Goal: Task Accomplishment & Management: Use online tool/utility

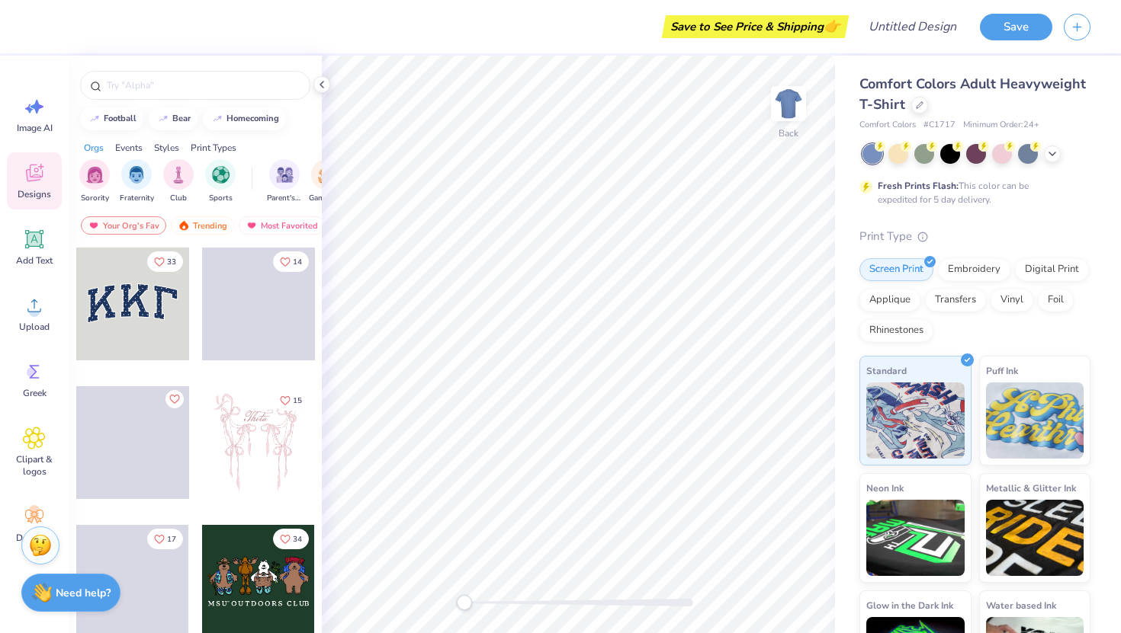
click at [141, 300] on div at bounding box center [132, 304] width 113 height 113
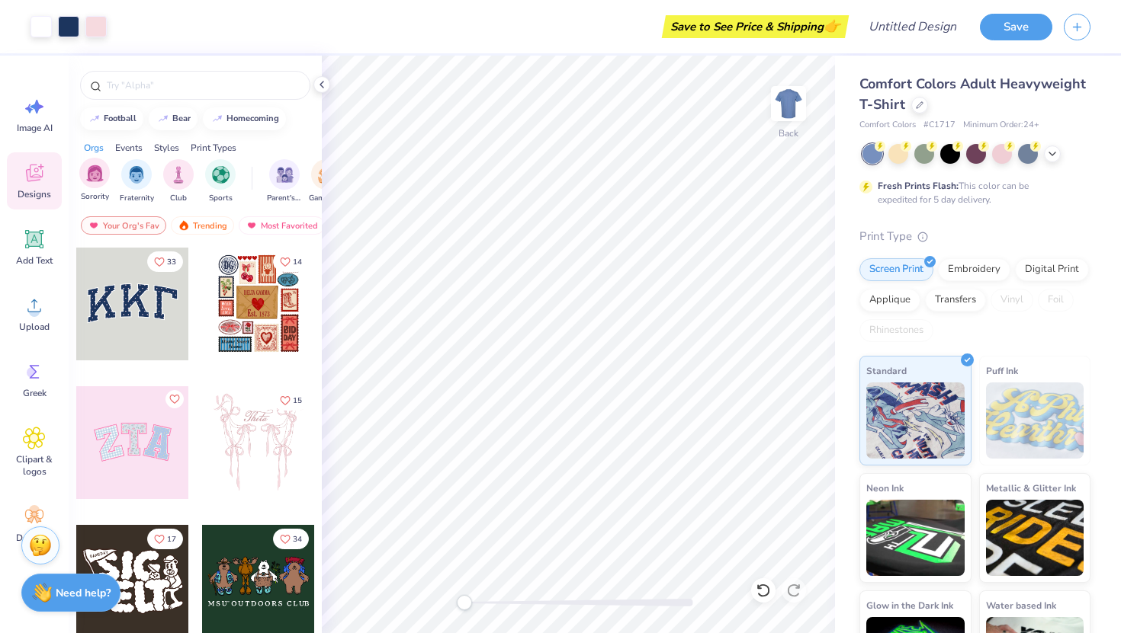
click at [104, 186] on div "Sorority" at bounding box center [94, 180] width 30 height 45
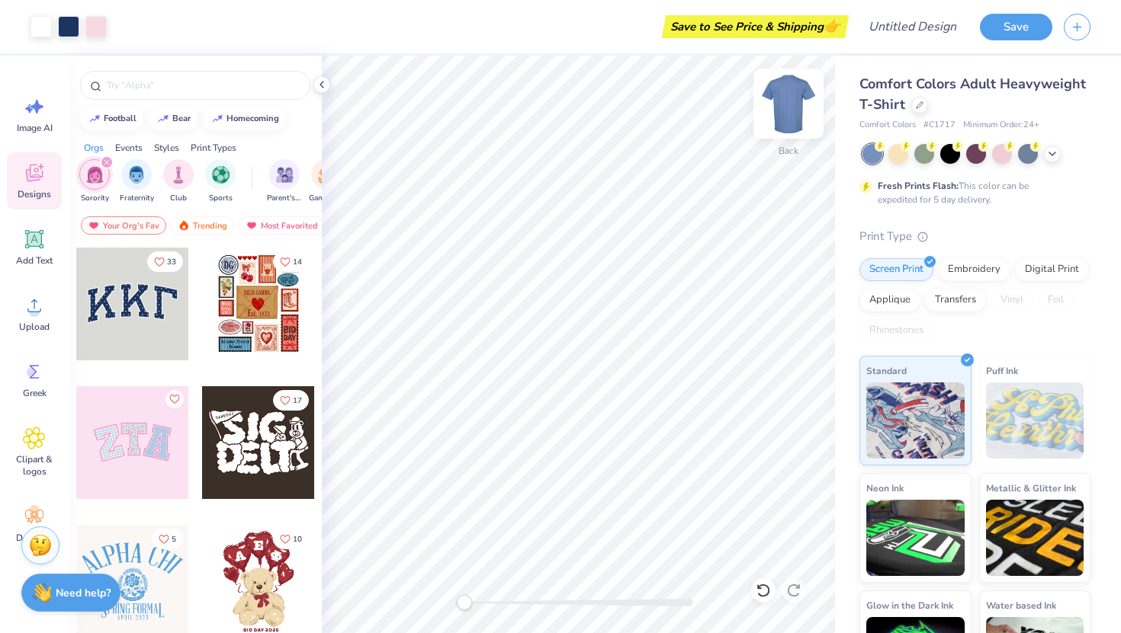
click at [790, 98] on img at bounding box center [788, 103] width 61 height 61
click at [790, 98] on img at bounding box center [788, 103] width 30 height 30
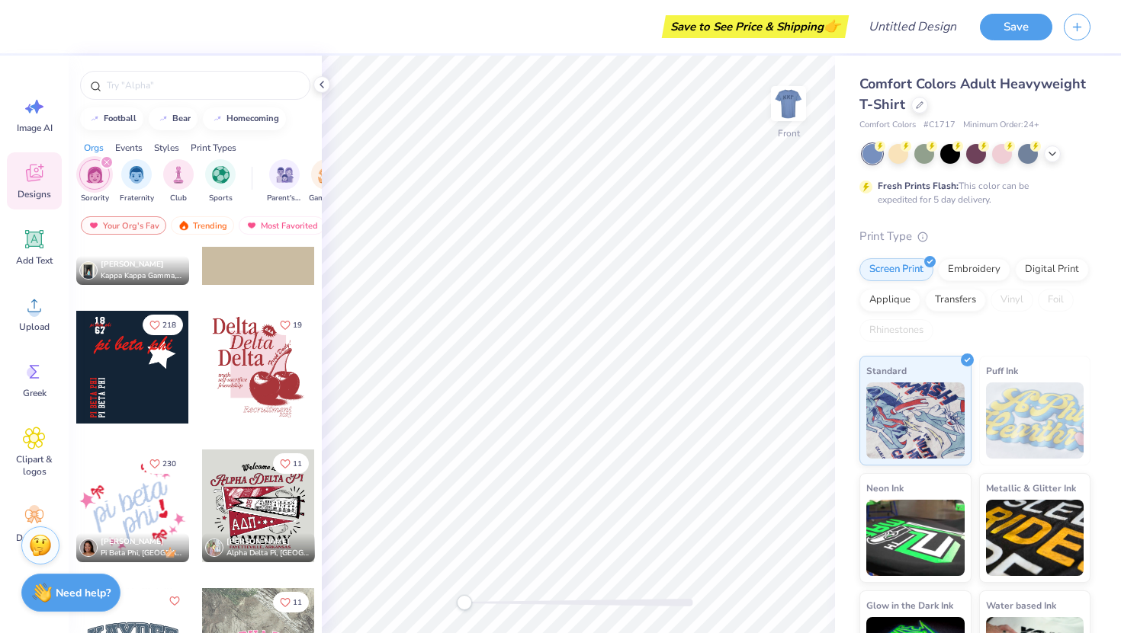
scroll to position [1724, 0]
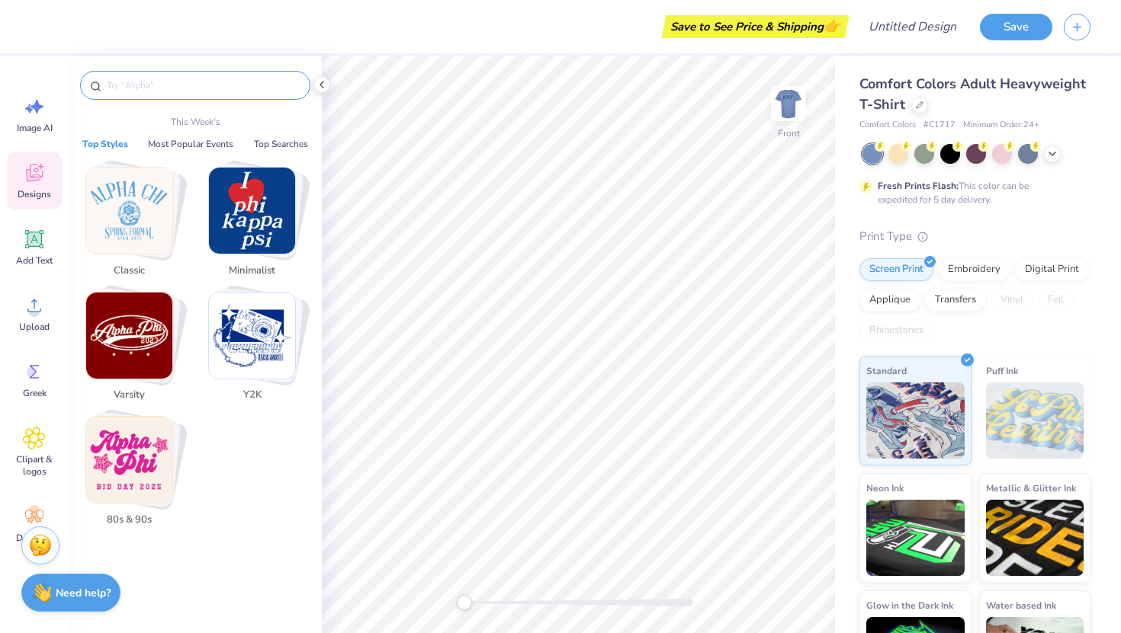
click at [200, 89] on input "text" at bounding box center [202, 85] width 195 height 15
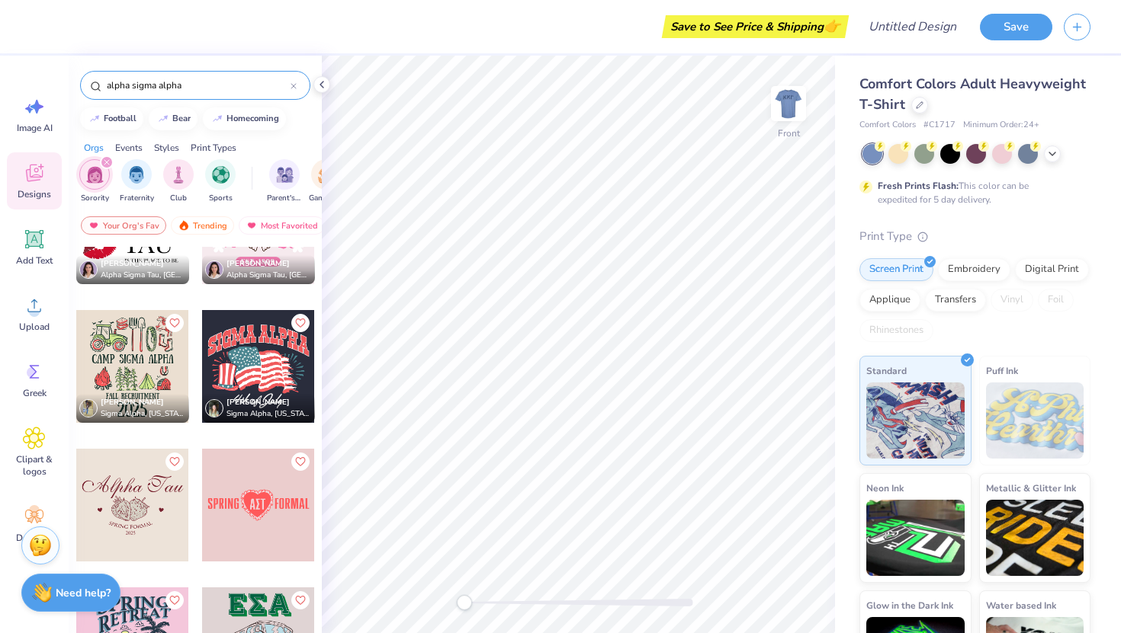
scroll to position [2991, 0]
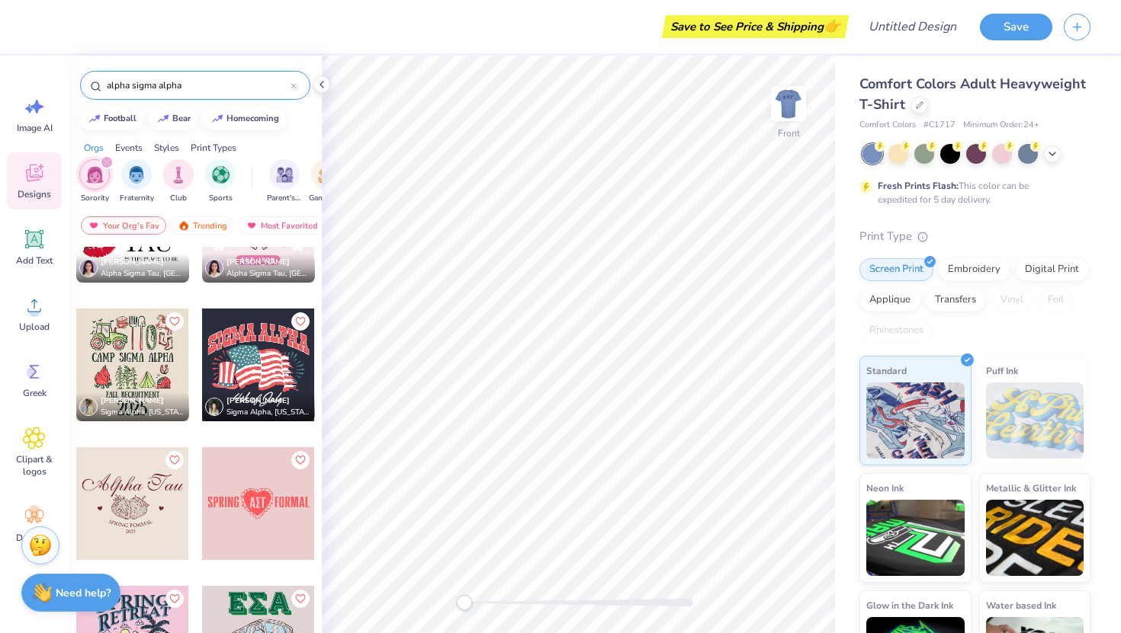
type input "alpha sigma alpha"
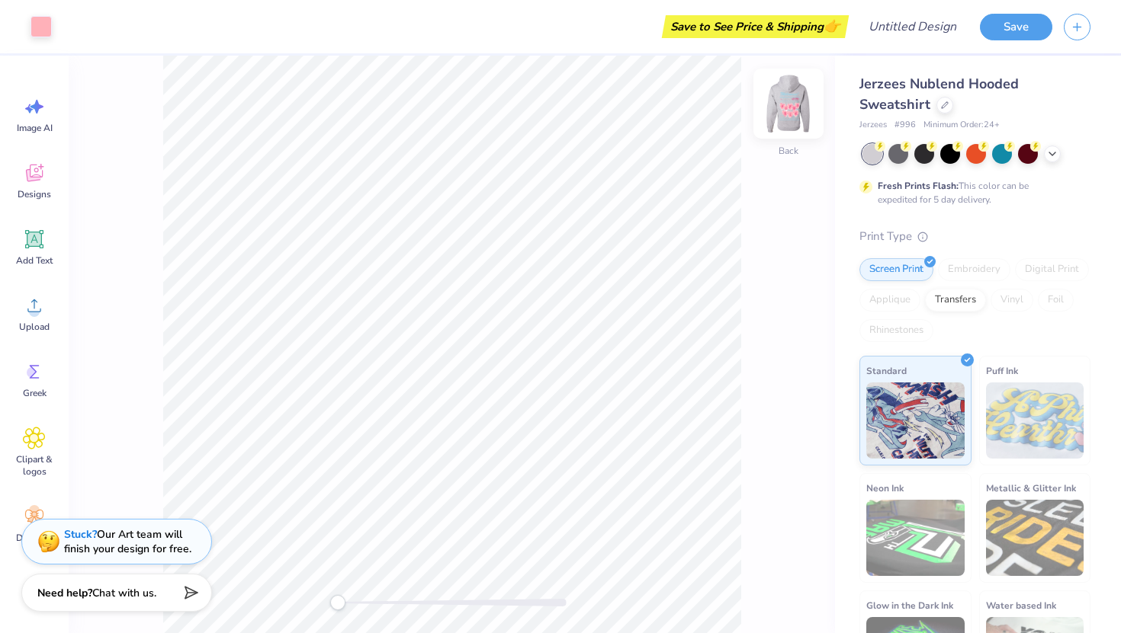
click at [790, 116] on img at bounding box center [788, 103] width 61 height 61
click at [789, 116] on img at bounding box center [788, 103] width 61 height 61
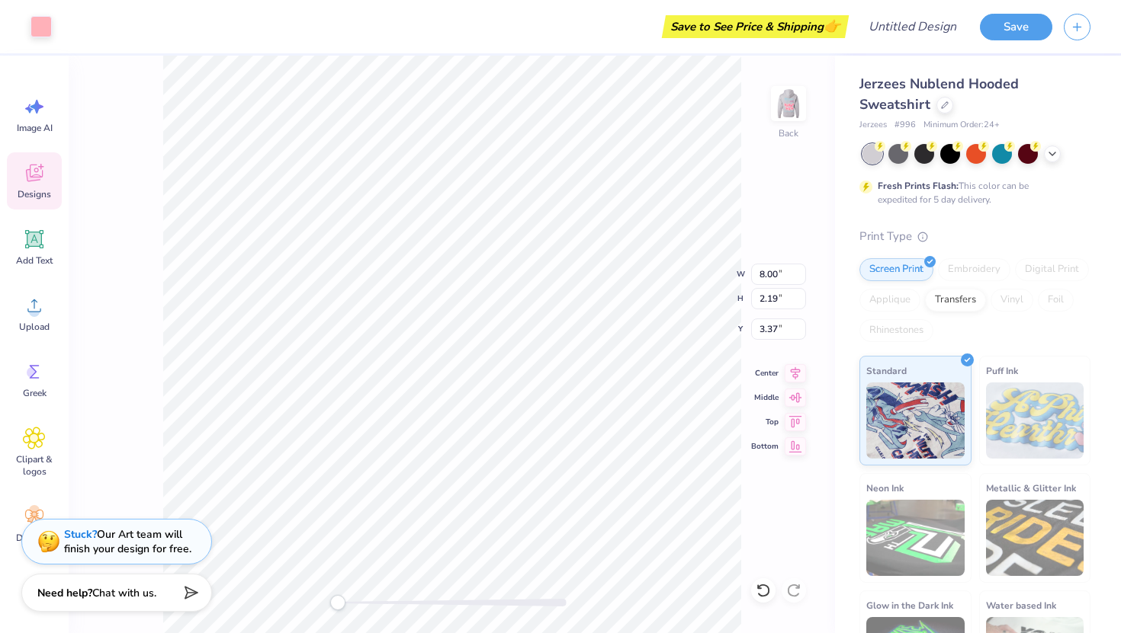
type input "8.00"
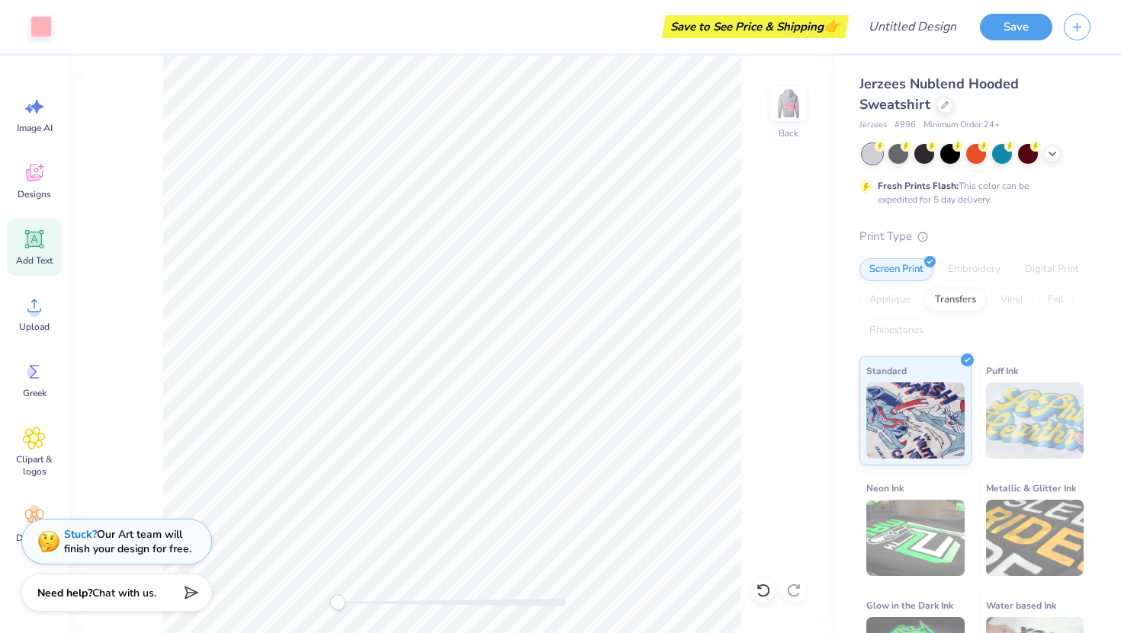
click at [39, 239] on icon at bounding box center [34, 240] width 14 height 14
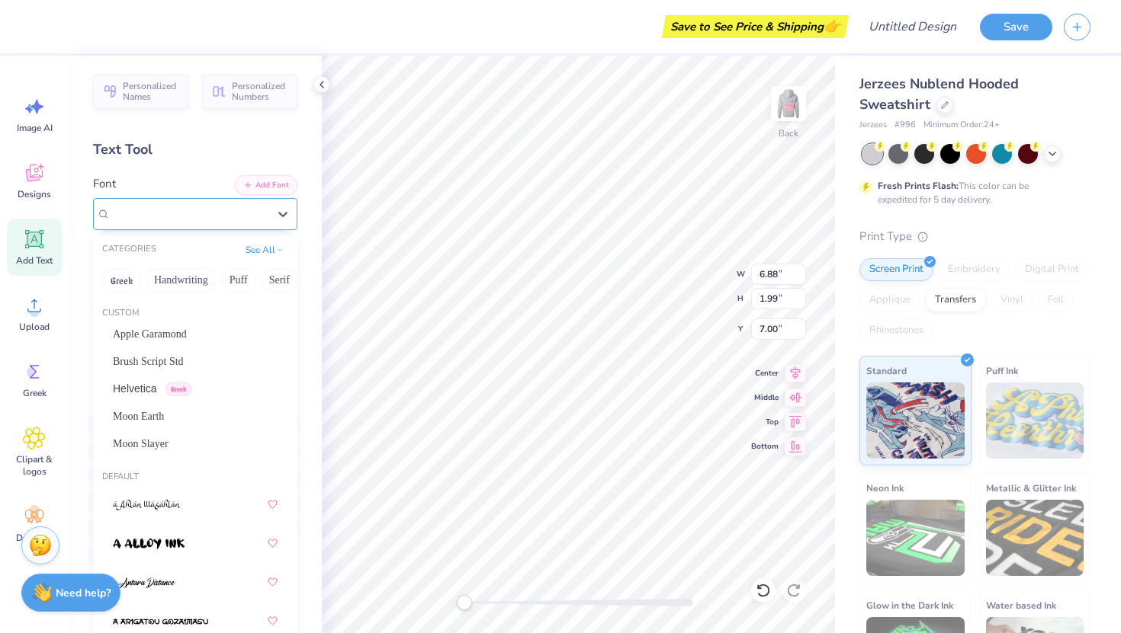
click at [162, 211] on div "Super Dream" at bounding box center [189, 214] width 160 height 24
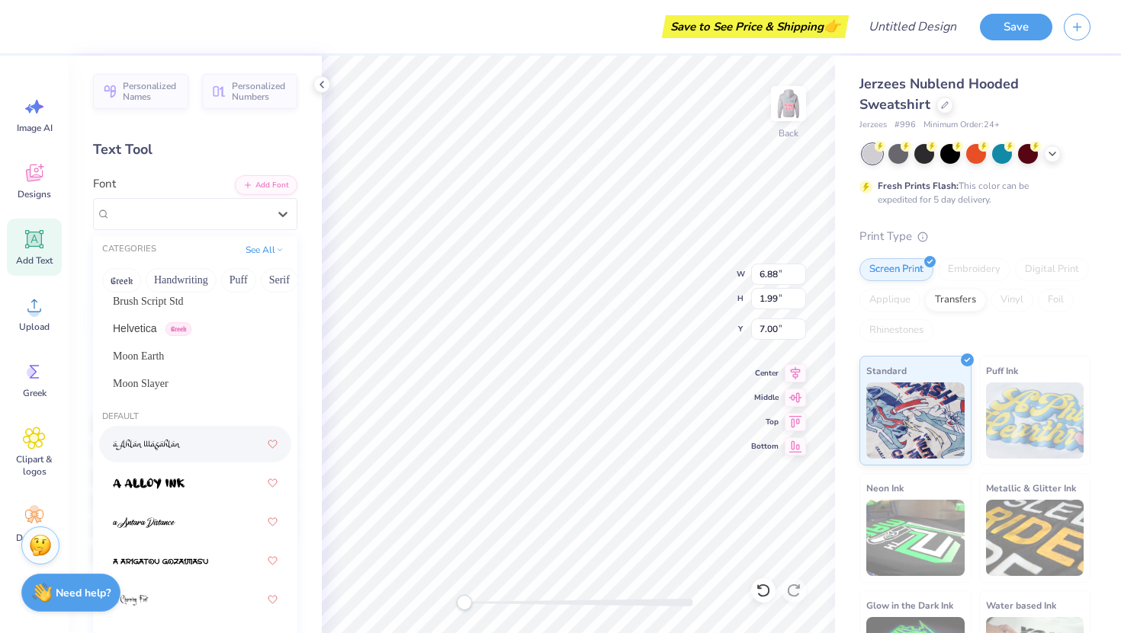
scroll to position [61, 0]
click at [171, 479] on img at bounding box center [149, 483] width 72 height 11
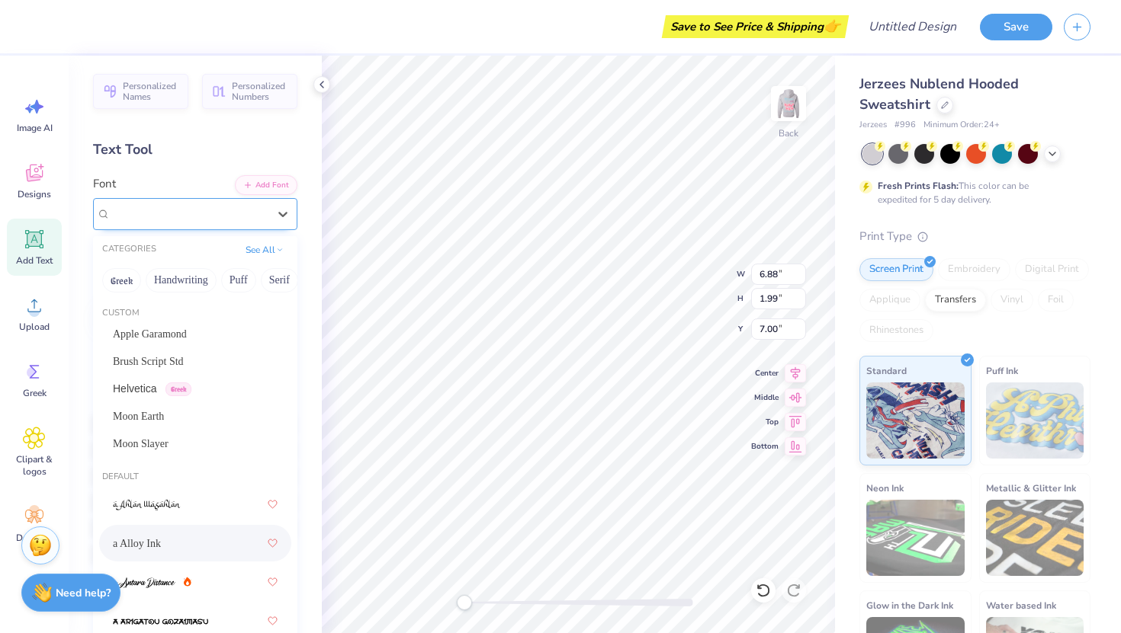
click at [225, 219] on div "a Alloy Ink" at bounding box center [189, 214] width 160 height 24
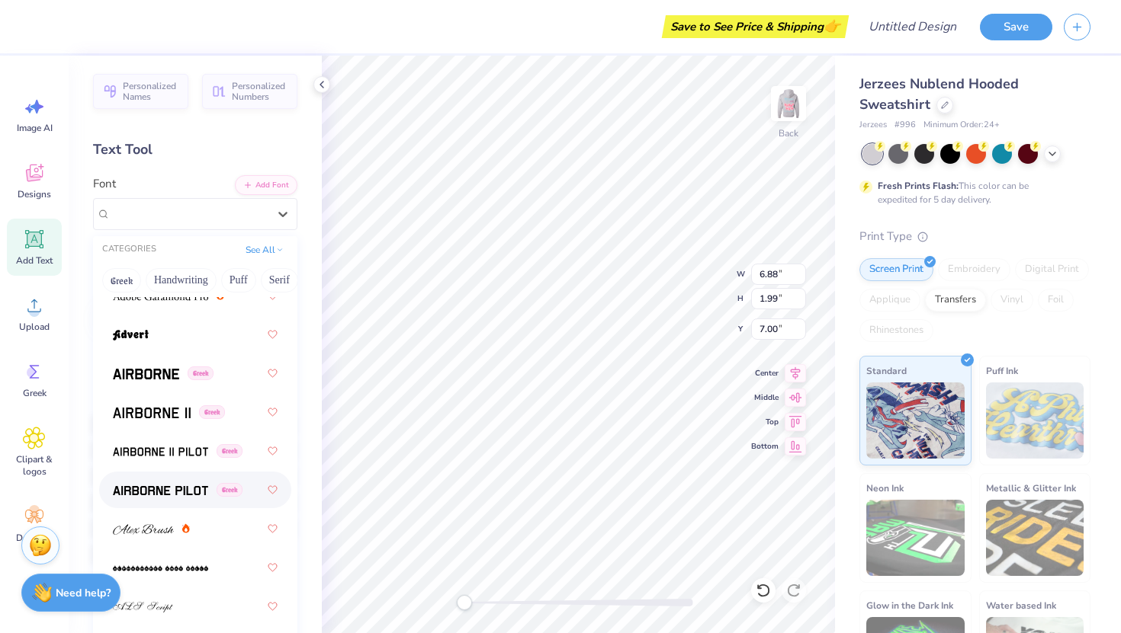
scroll to position [496, 0]
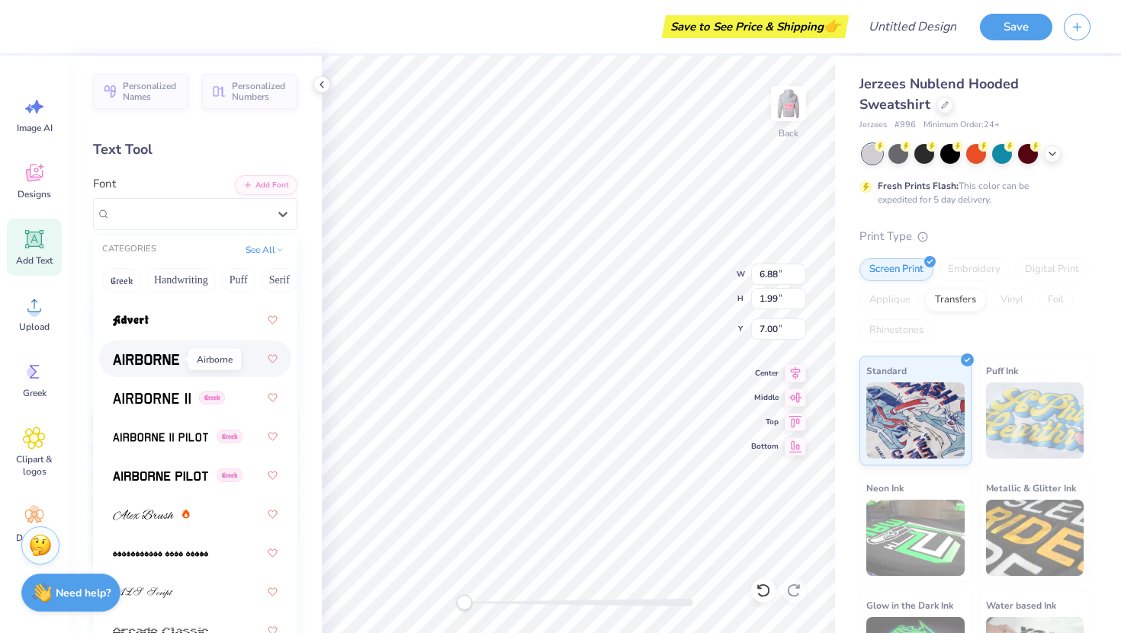
click at [172, 366] on span at bounding box center [146, 359] width 66 height 16
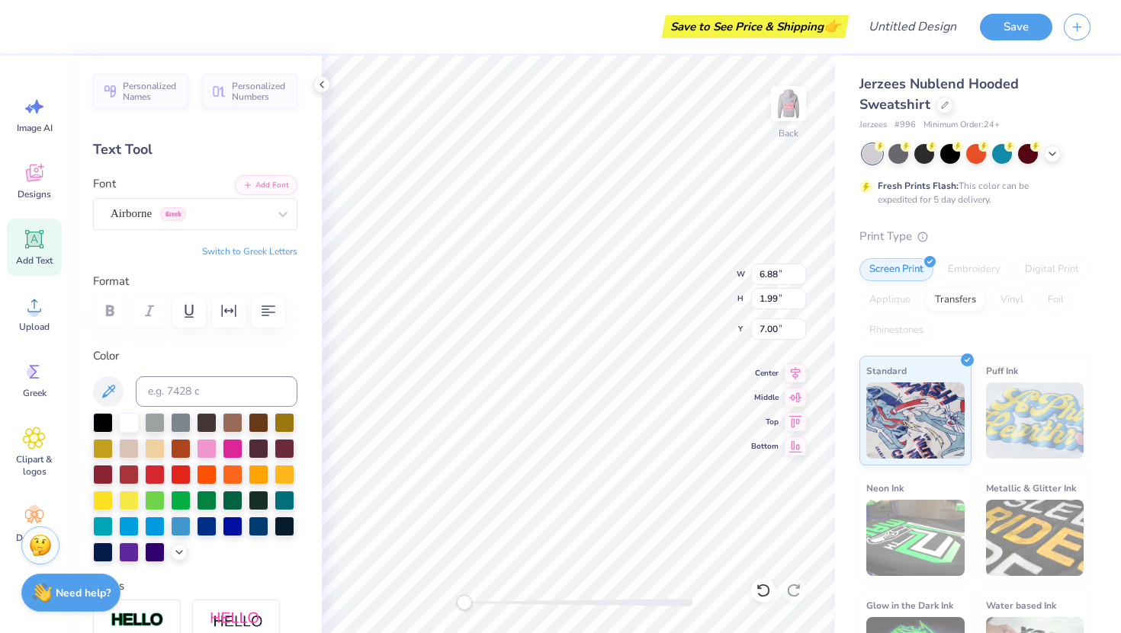
scroll to position [13, 2]
type textarea "Alpha sigma alpha"
click at [662, 261] on div "Back W 8.80 8.80 " H 8.91 8.91 " Y 3.55 3.55 " Center Middle Top Bottom" at bounding box center [578, 345] width 513 height 578
type input "8.00"
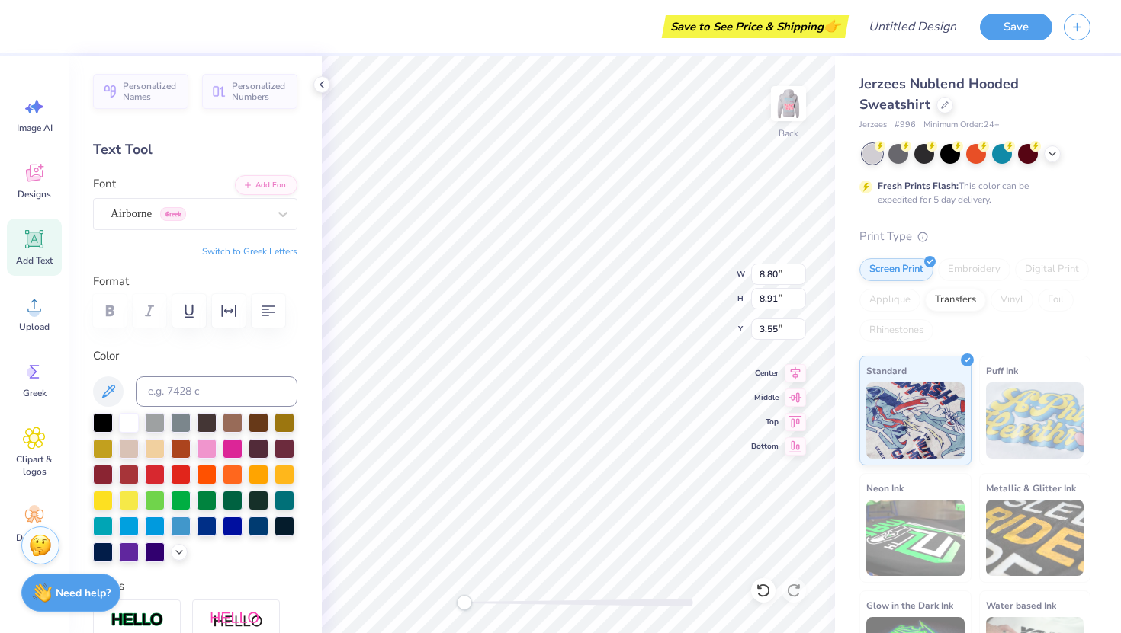
type input "2.19"
type input "6.45"
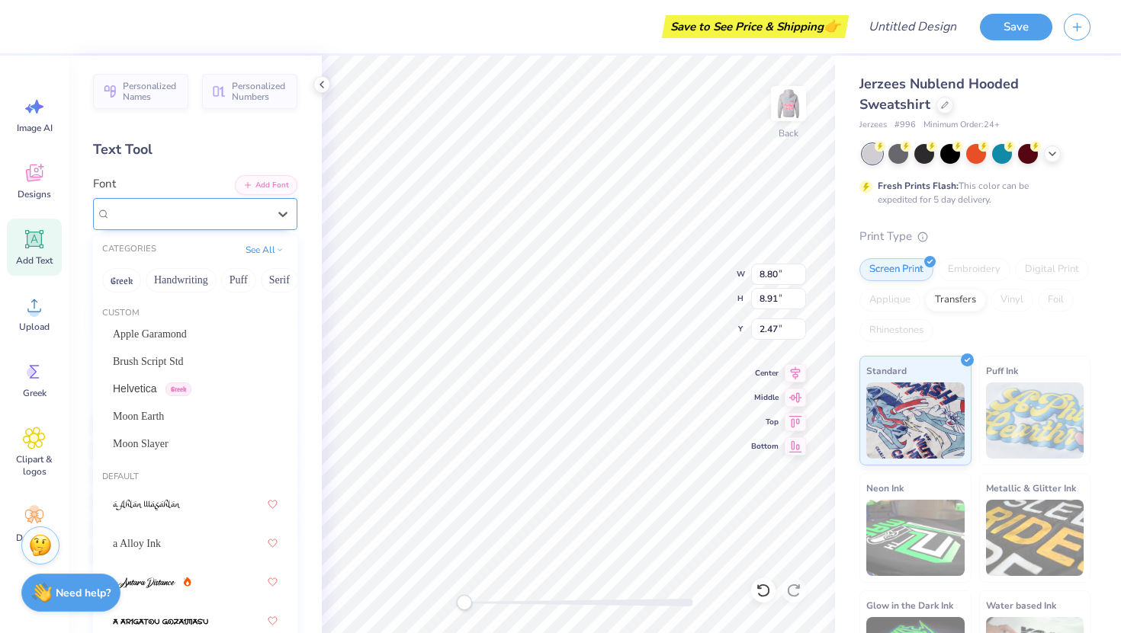
click at [231, 213] on div "Airborne Greek" at bounding box center [189, 214] width 160 height 24
click at [184, 356] on span "Brush Script Std" at bounding box center [148, 362] width 71 height 16
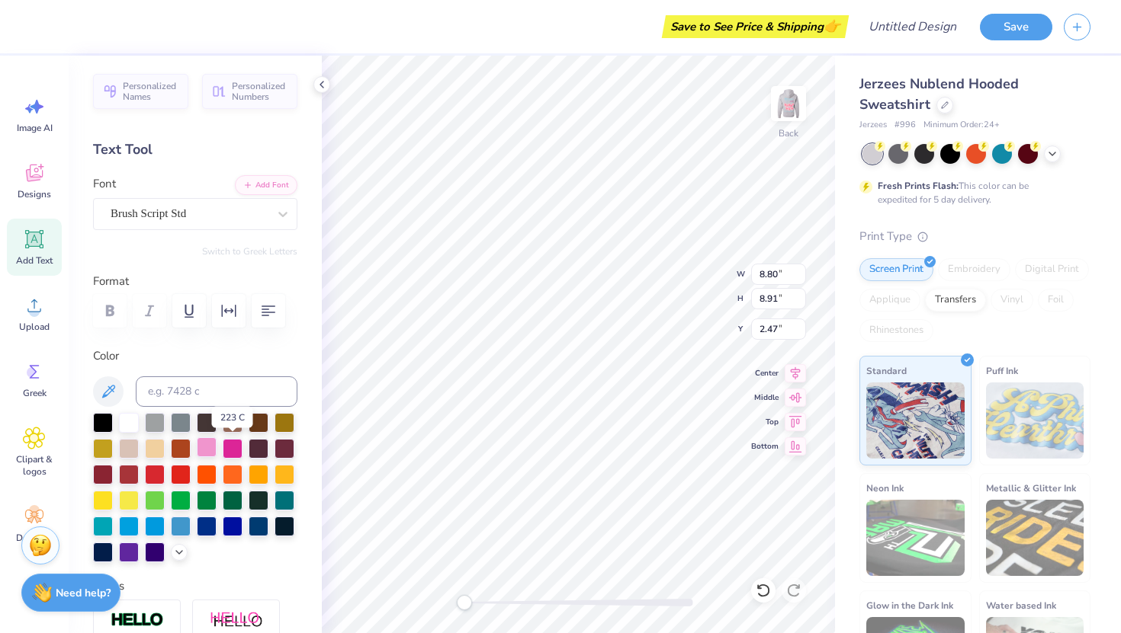
click at [216, 441] on div at bounding box center [207, 448] width 20 height 20
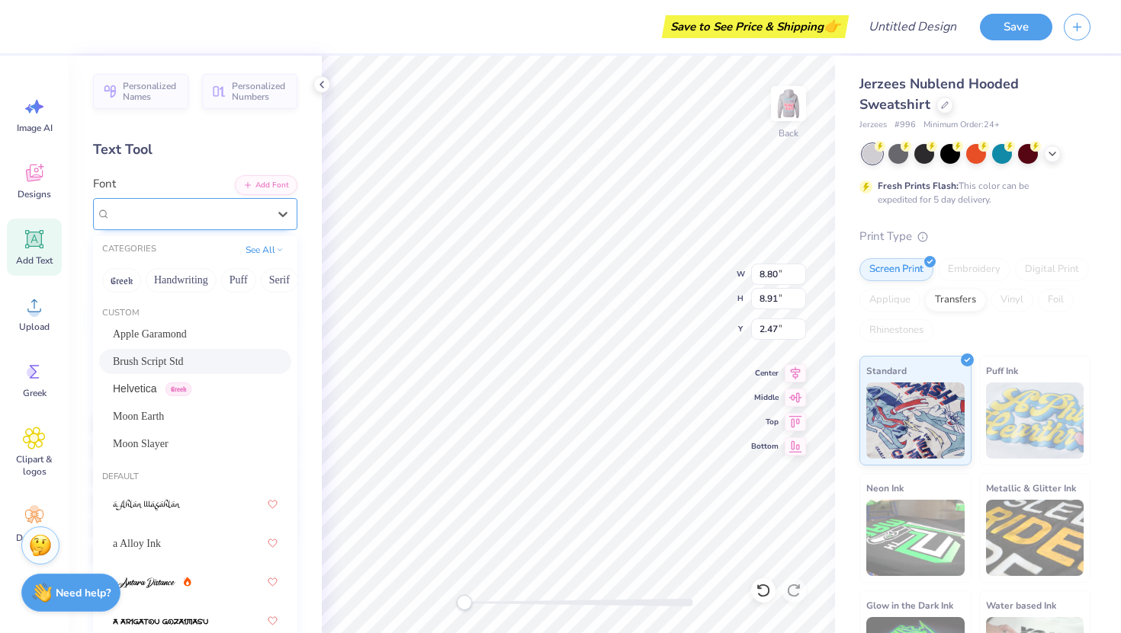
click at [206, 210] on div "Brush Script Std" at bounding box center [189, 214] width 160 height 24
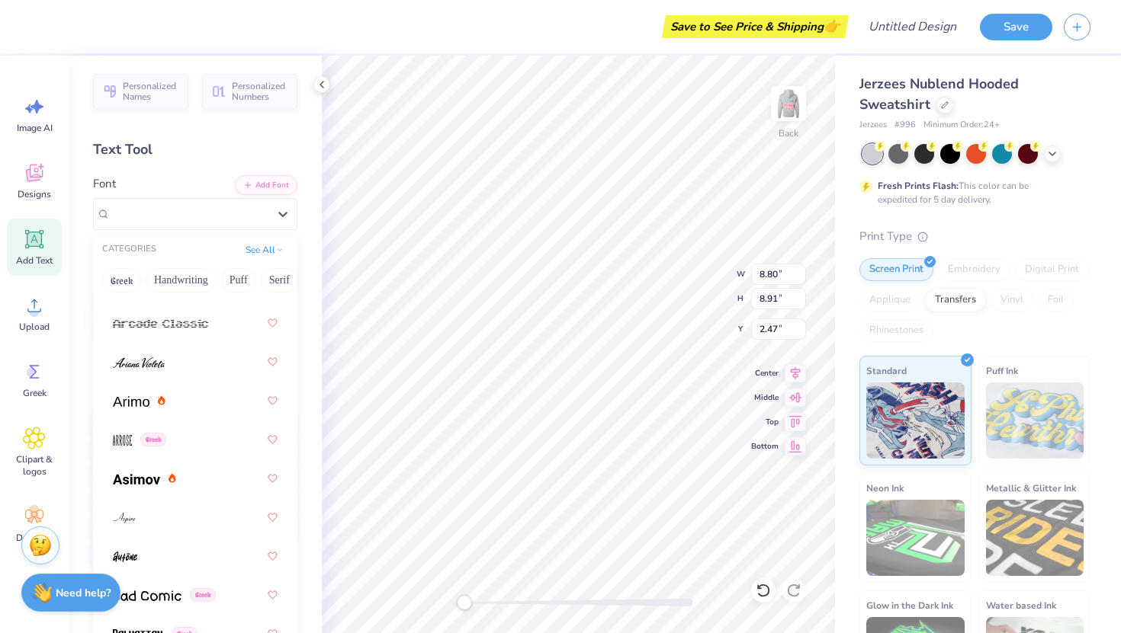
scroll to position [879, 0]
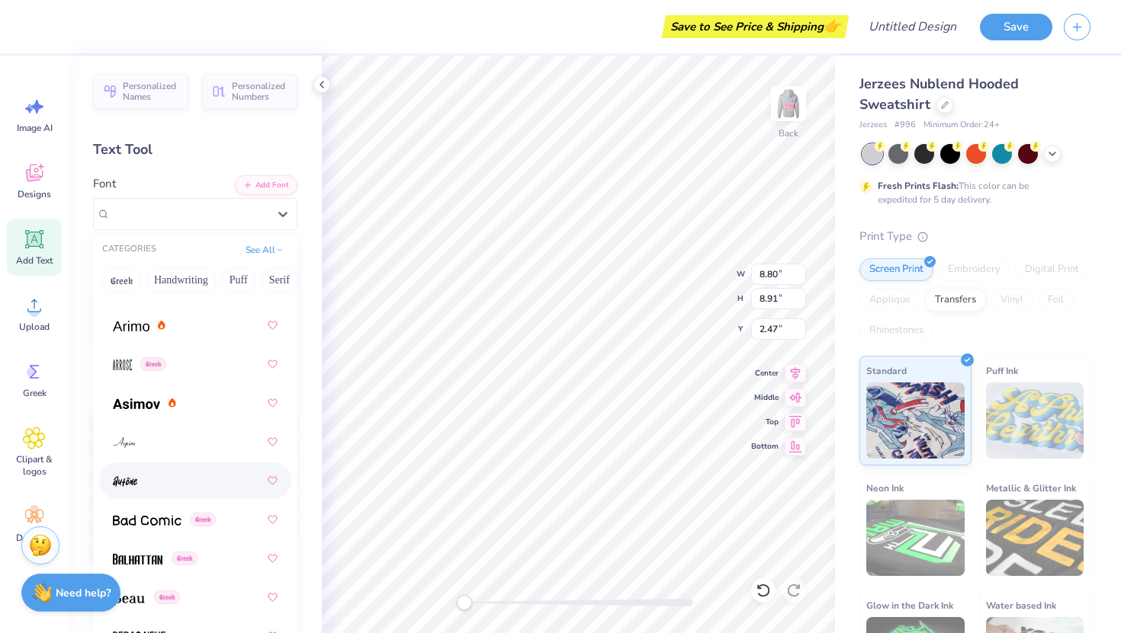
click at [193, 470] on div at bounding box center [195, 480] width 165 height 27
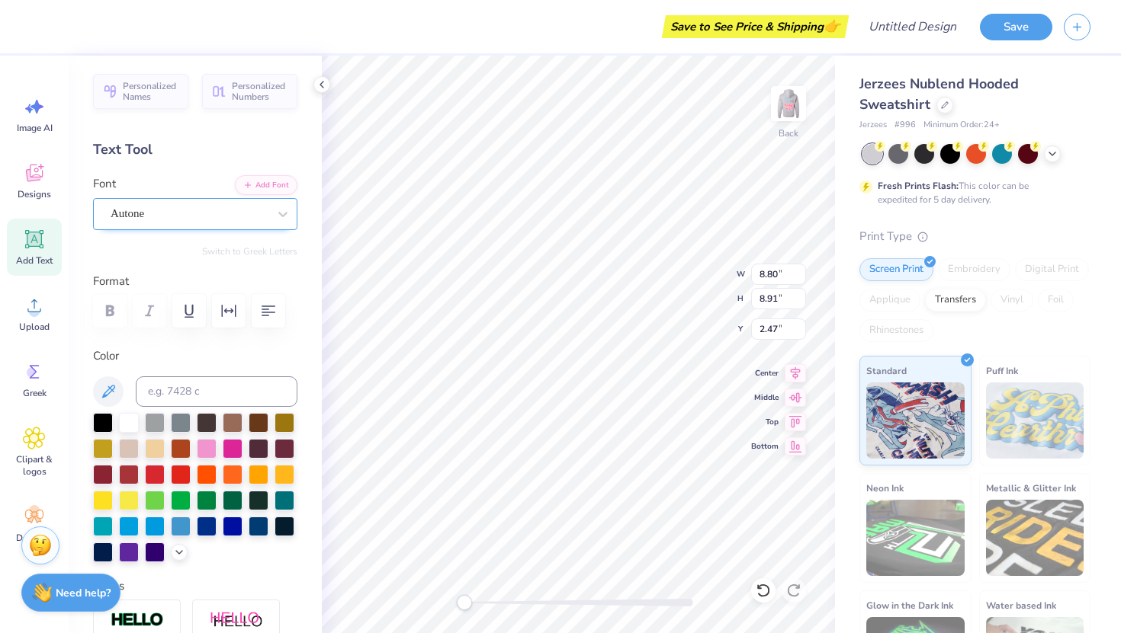
click at [242, 211] on div "Autone" at bounding box center [189, 214] width 160 height 24
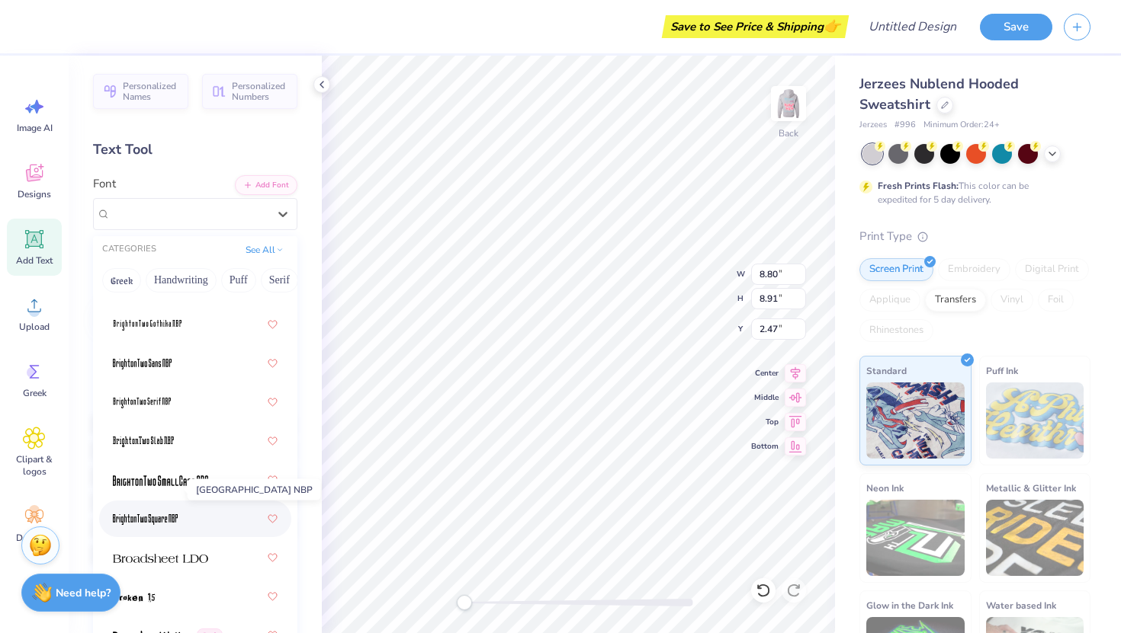
scroll to position [1831, 0]
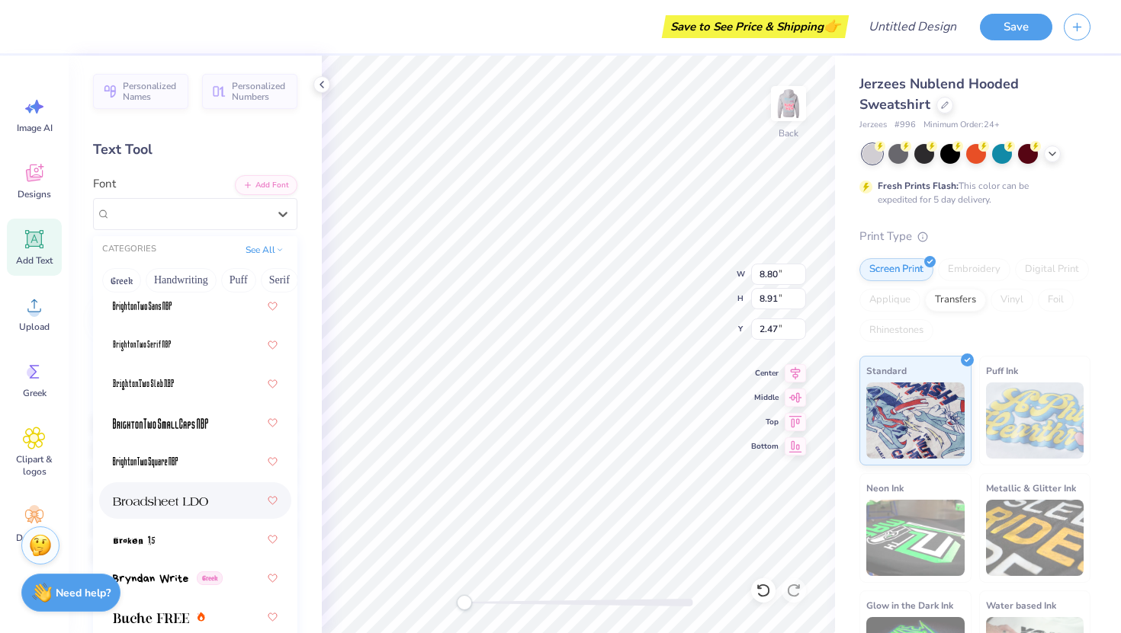
click at [149, 518] on div at bounding box center [195, 501] width 192 height 37
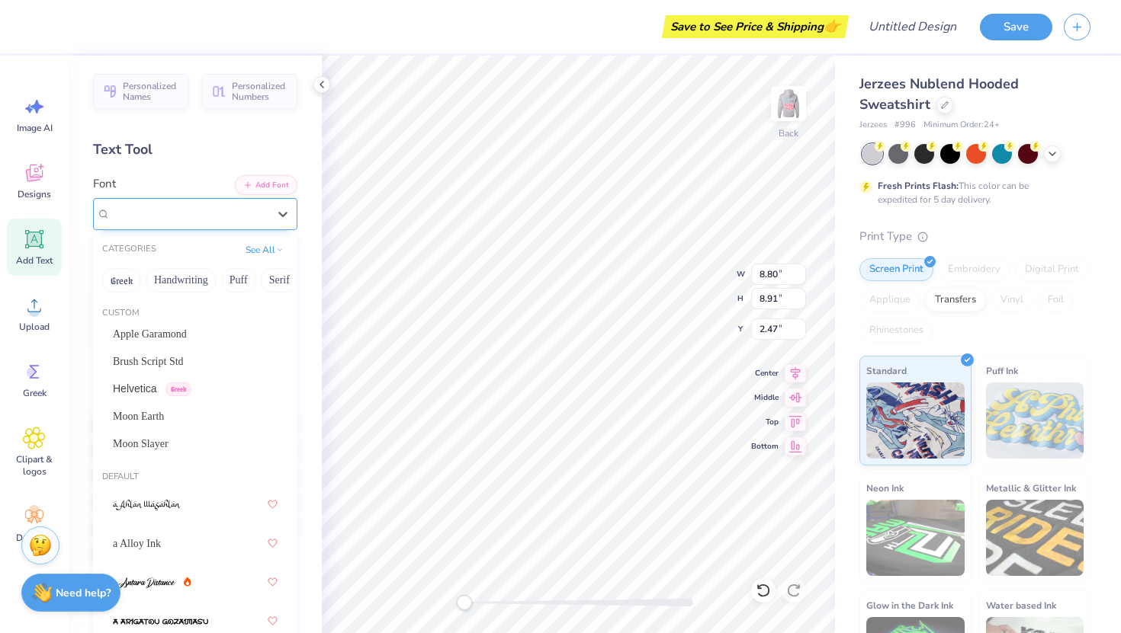
click at [225, 221] on div "Broadsheet LDO" at bounding box center [189, 214] width 160 height 24
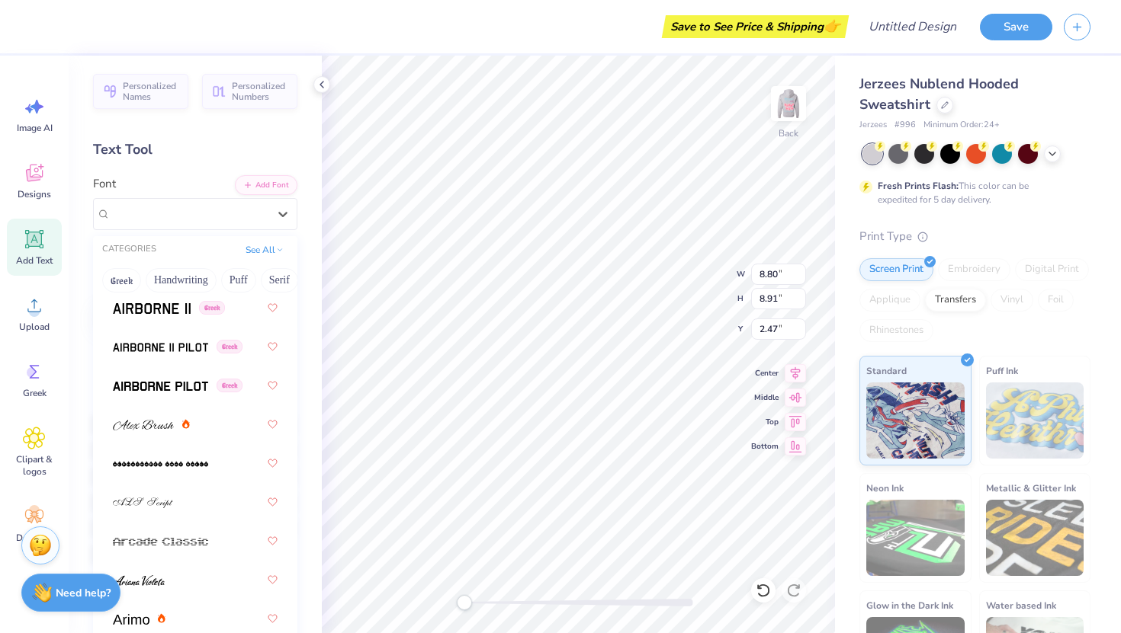
scroll to position [990, 0]
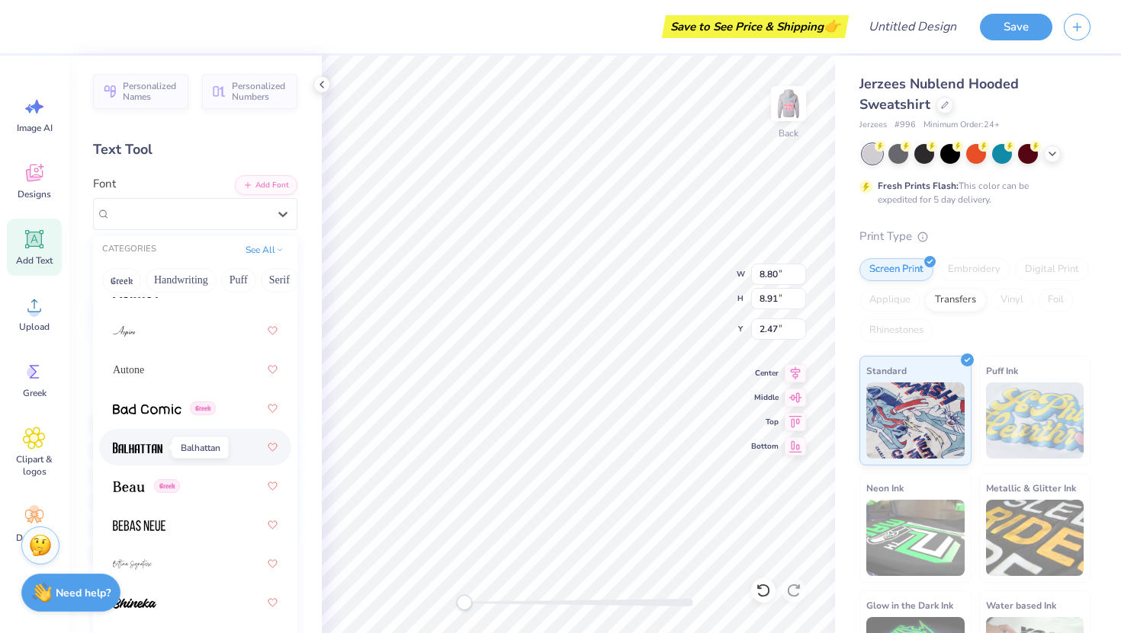
click at [151, 446] on img at bounding box center [138, 448] width 50 height 11
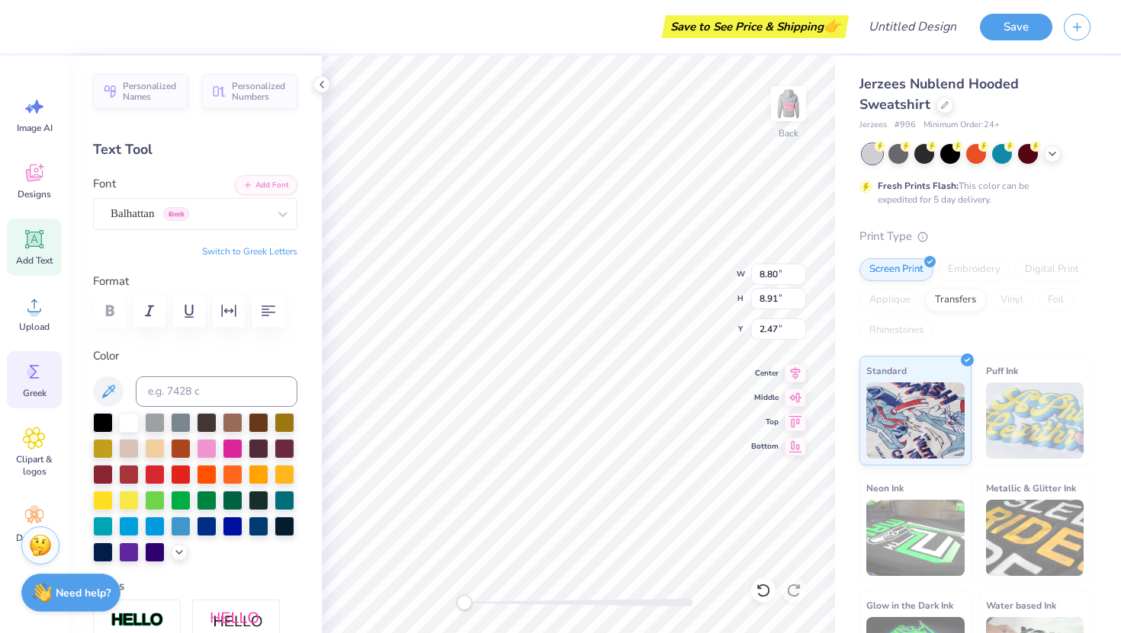
click at [37, 367] on icon at bounding box center [34, 372] width 23 height 23
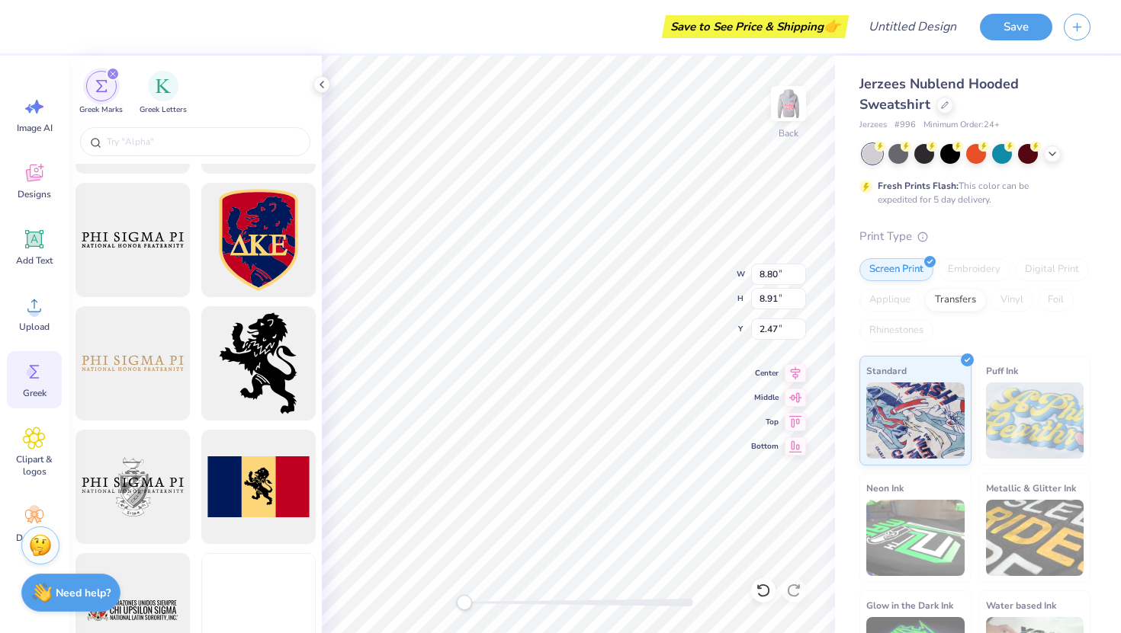
scroll to position [887, 0]
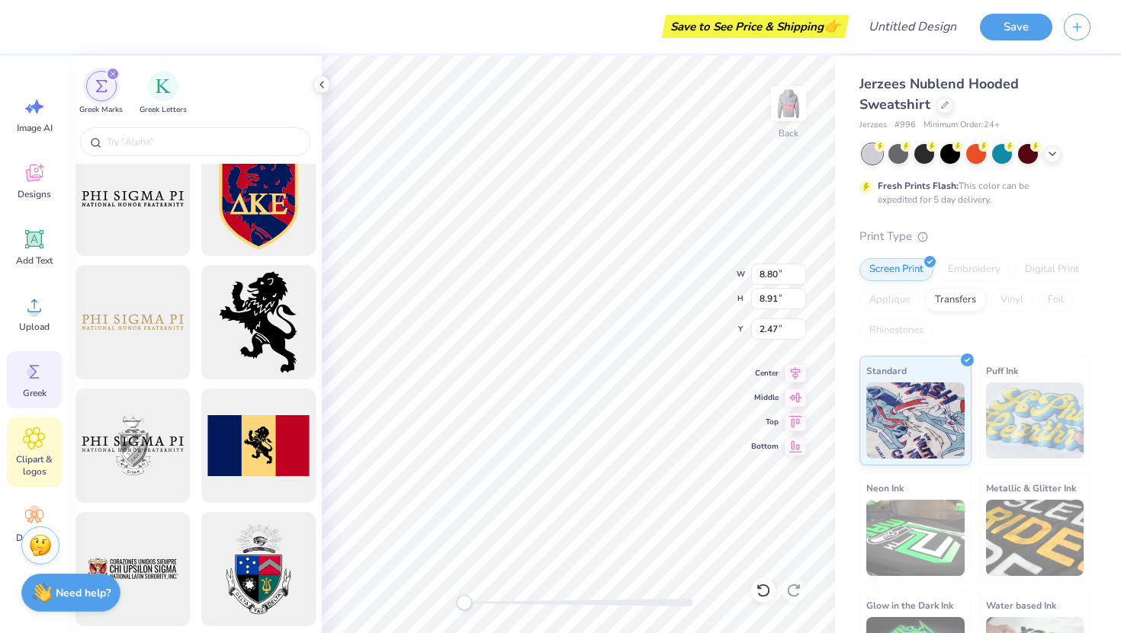
click at [29, 462] on span "Clipart & logos" at bounding box center [34, 466] width 50 height 24
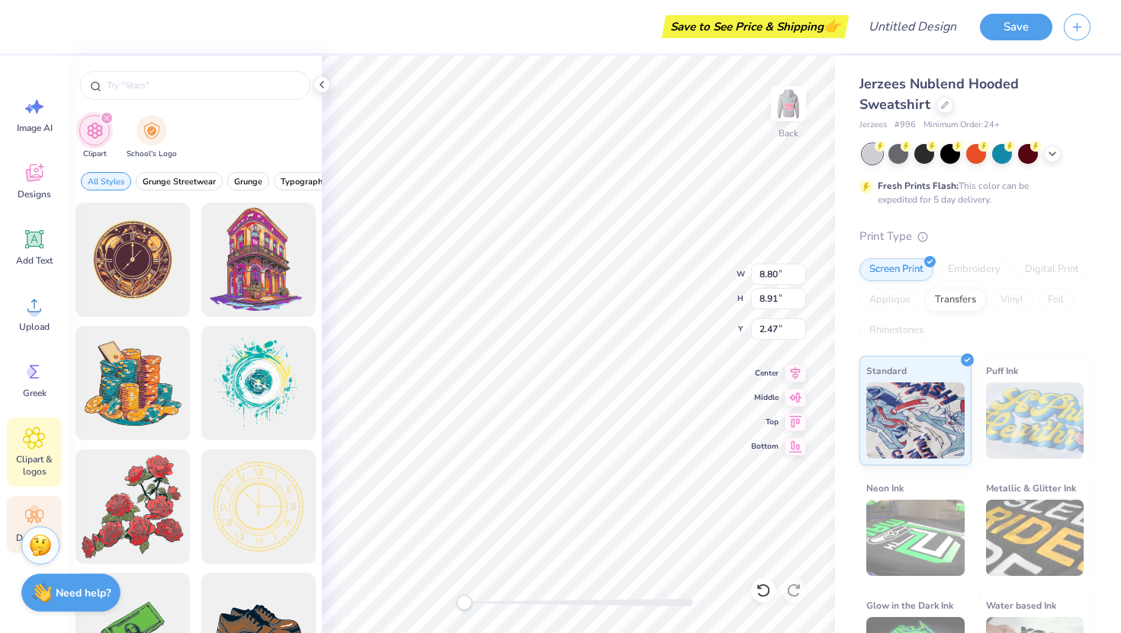
click at [32, 515] on icon at bounding box center [34, 517] width 18 height 14
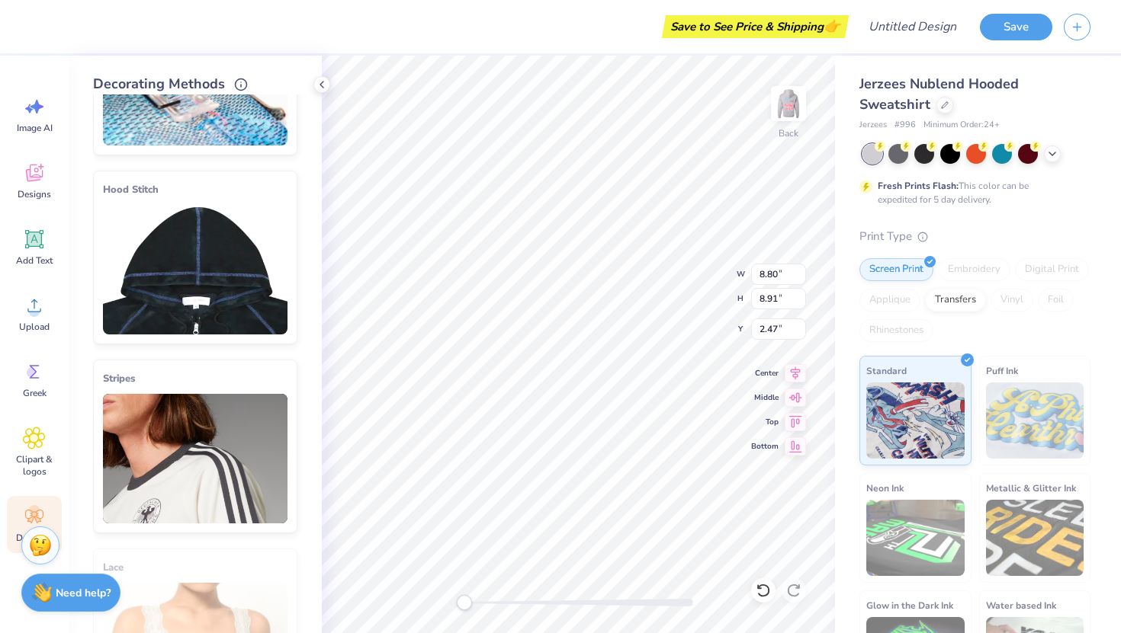
scroll to position [127, 0]
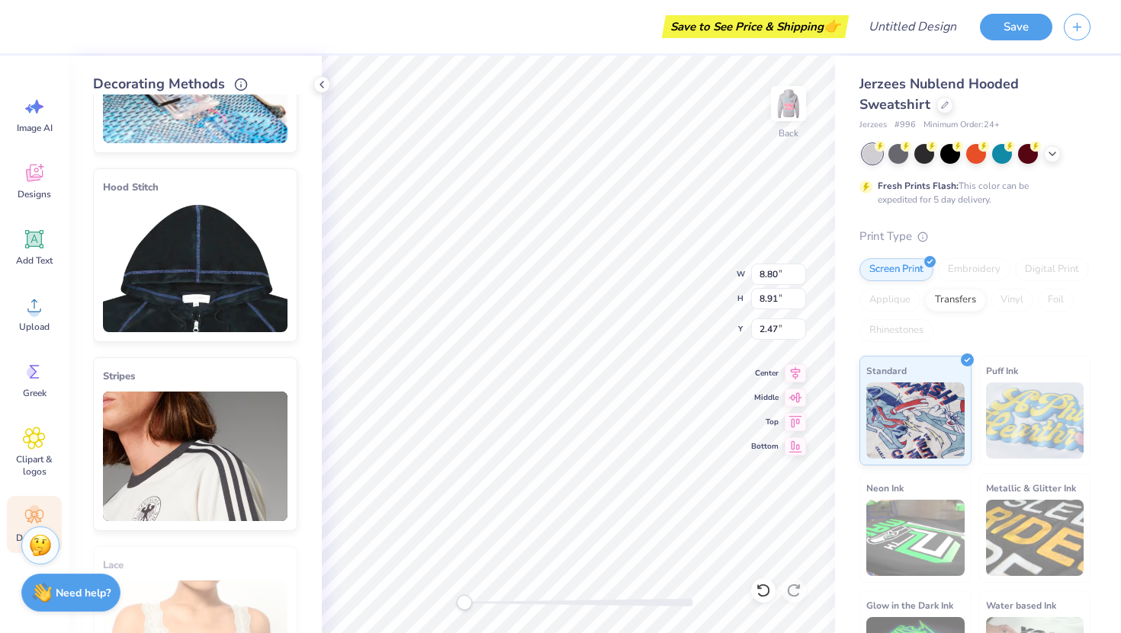
click at [218, 273] on img at bounding box center [195, 268] width 184 height 130
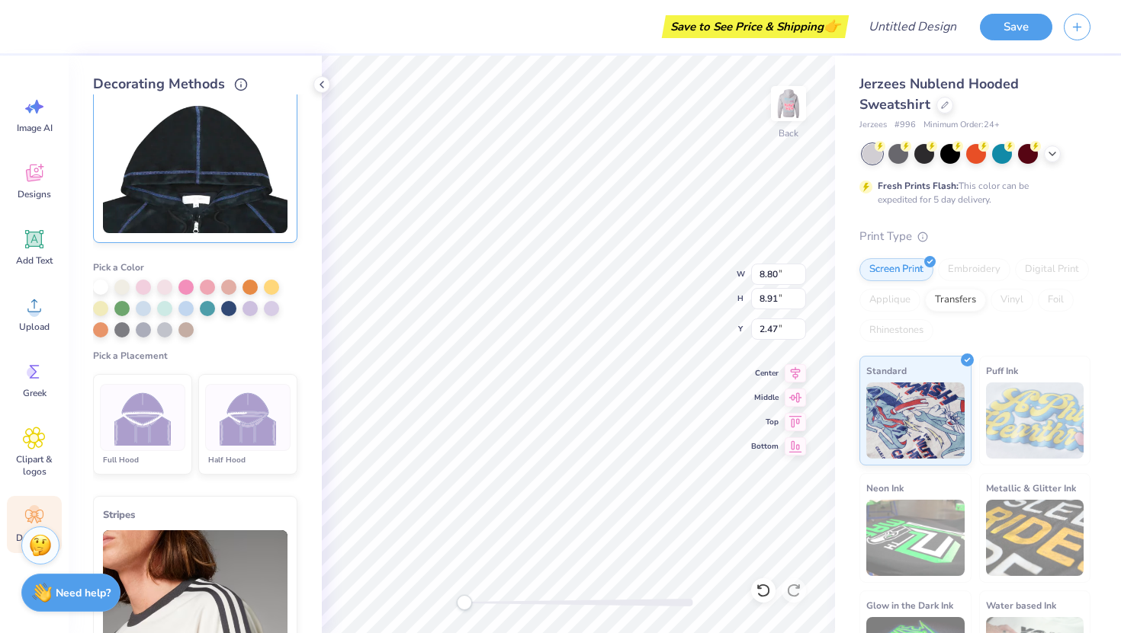
scroll to position [228, 0]
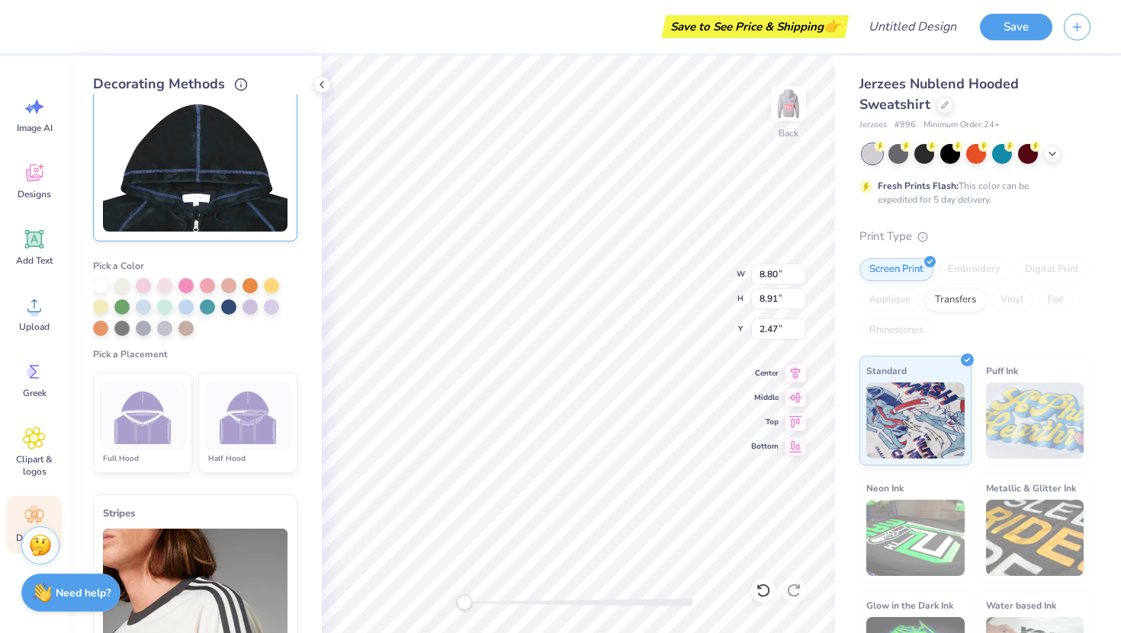
click at [220, 419] on img at bounding box center [248, 416] width 57 height 57
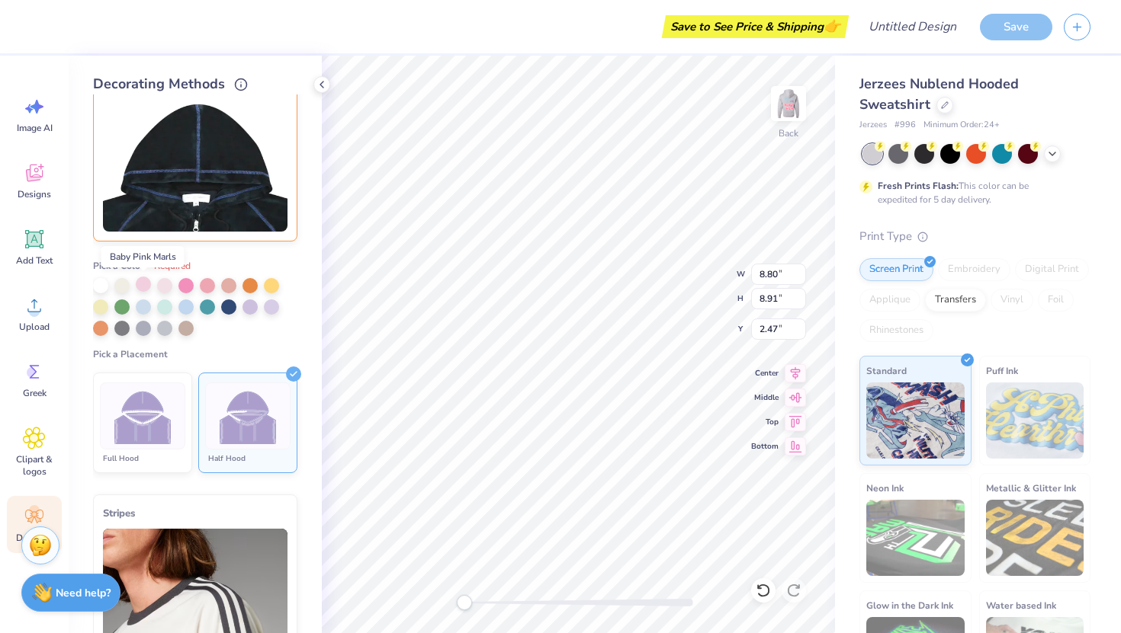
click at [141, 285] on div at bounding box center [143, 284] width 15 height 15
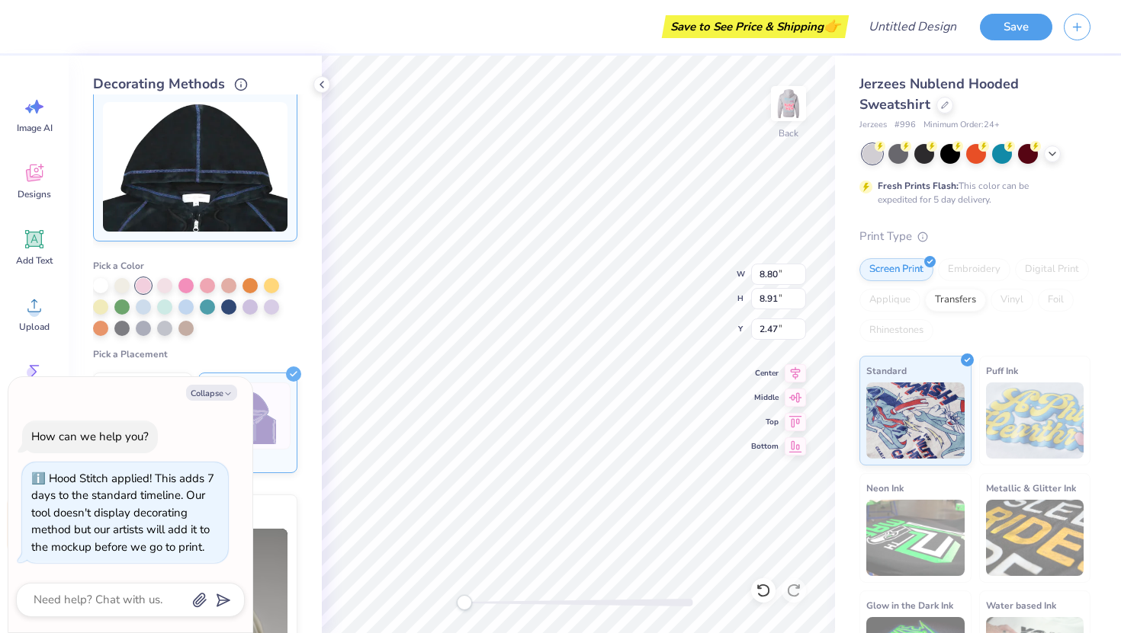
click at [255, 353] on label "Pick a Placement" at bounding box center [195, 354] width 204 height 12
click at [1047, 152] on icon at bounding box center [1052, 152] width 12 height 12
type textarea "x"
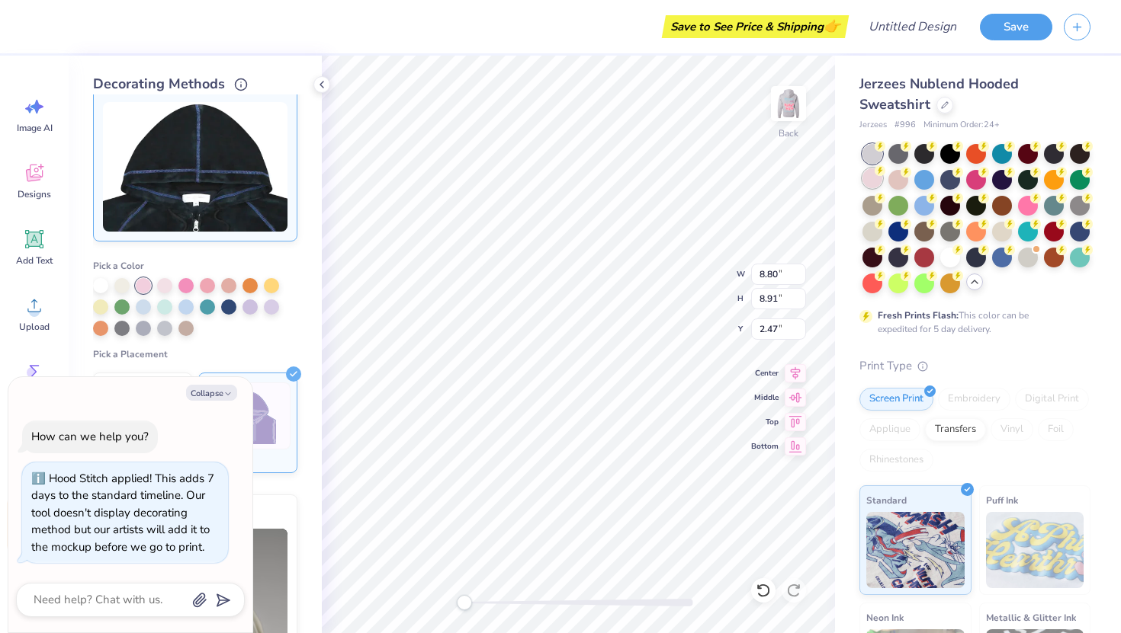
click at [882, 175] on div at bounding box center [872, 178] width 20 height 20
type input "5.86"
type input "9.13"
type input "2.36"
click at [882, 178] on div at bounding box center [872, 178] width 20 height 20
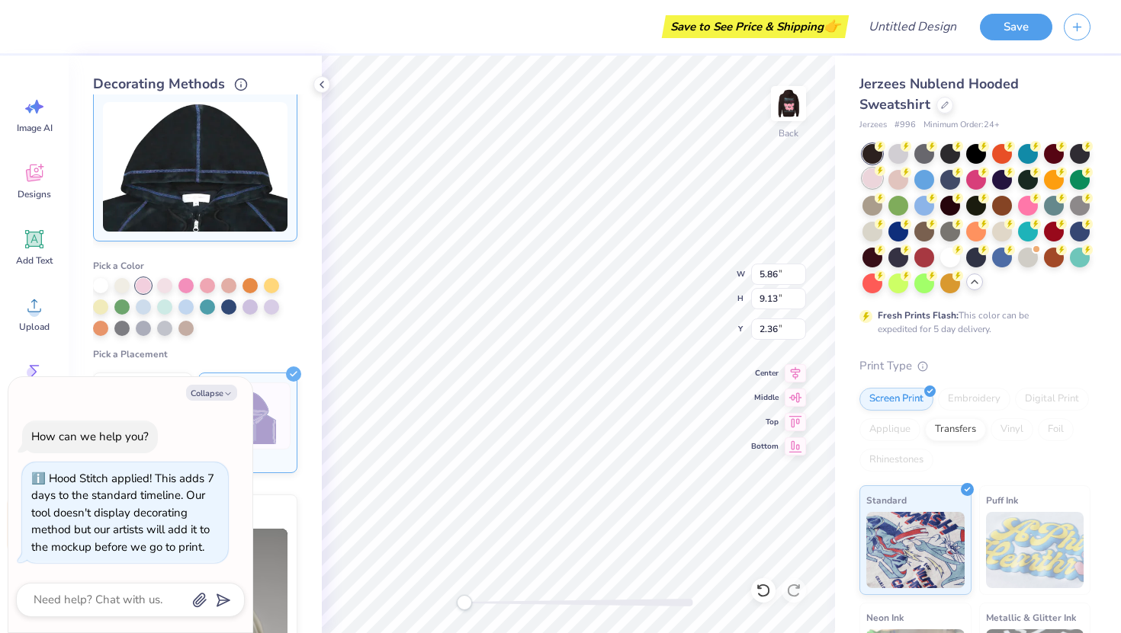
click at [882, 178] on div at bounding box center [872, 178] width 20 height 20
click at [992, 240] on div at bounding box center [1002, 230] width 20 height 20
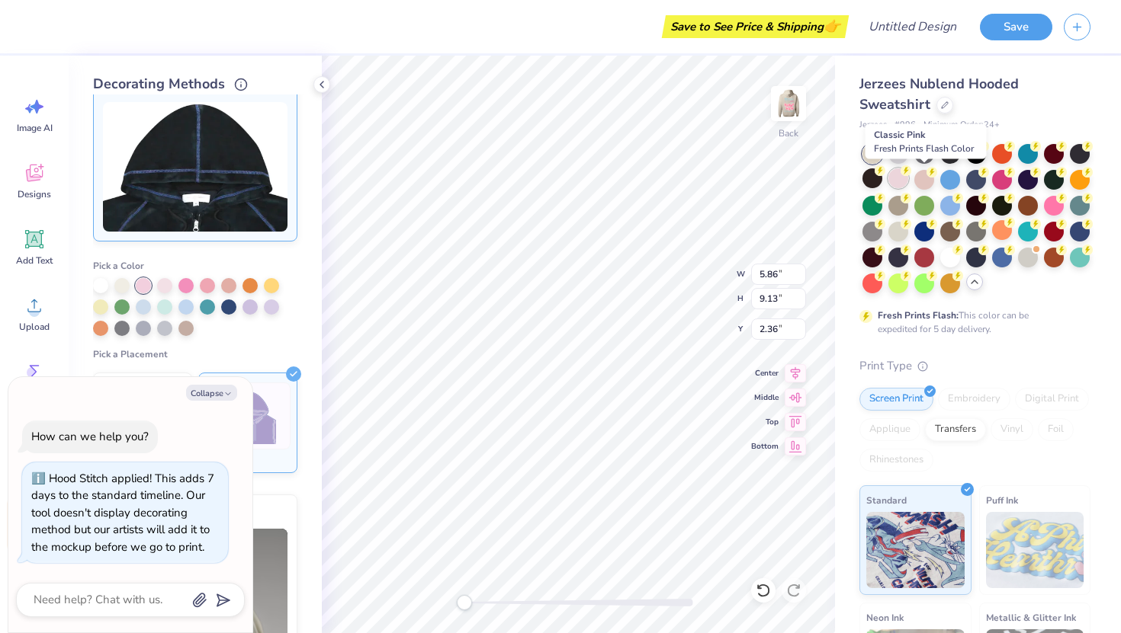
click at [908, 187] on div at bounding box center [898, 178] width 20 height 20
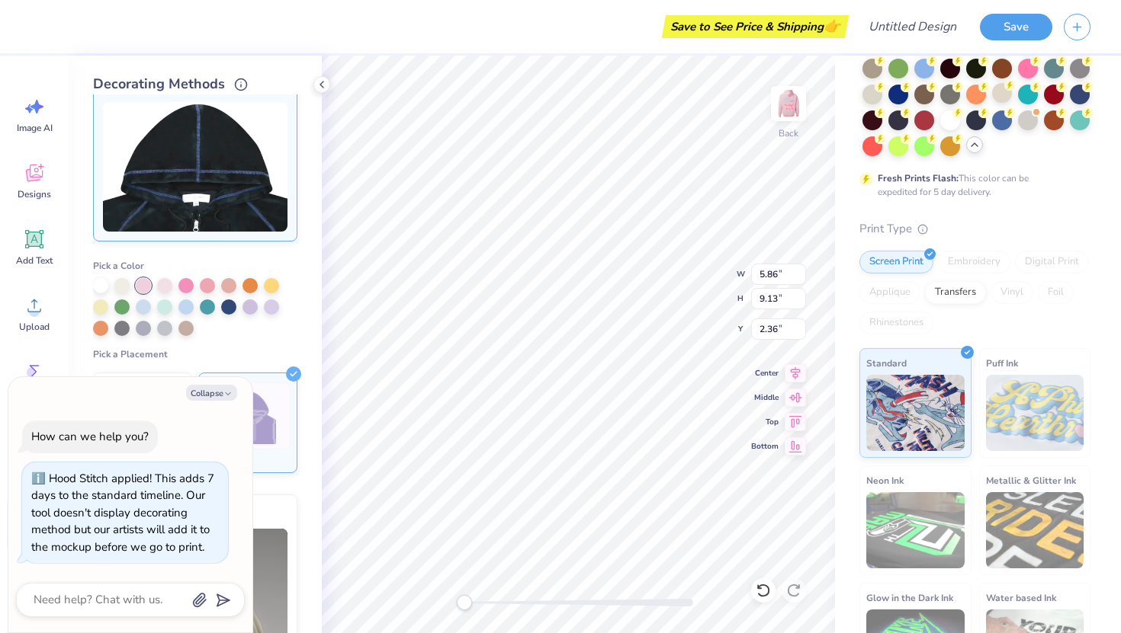
scroll to position [223, 0]
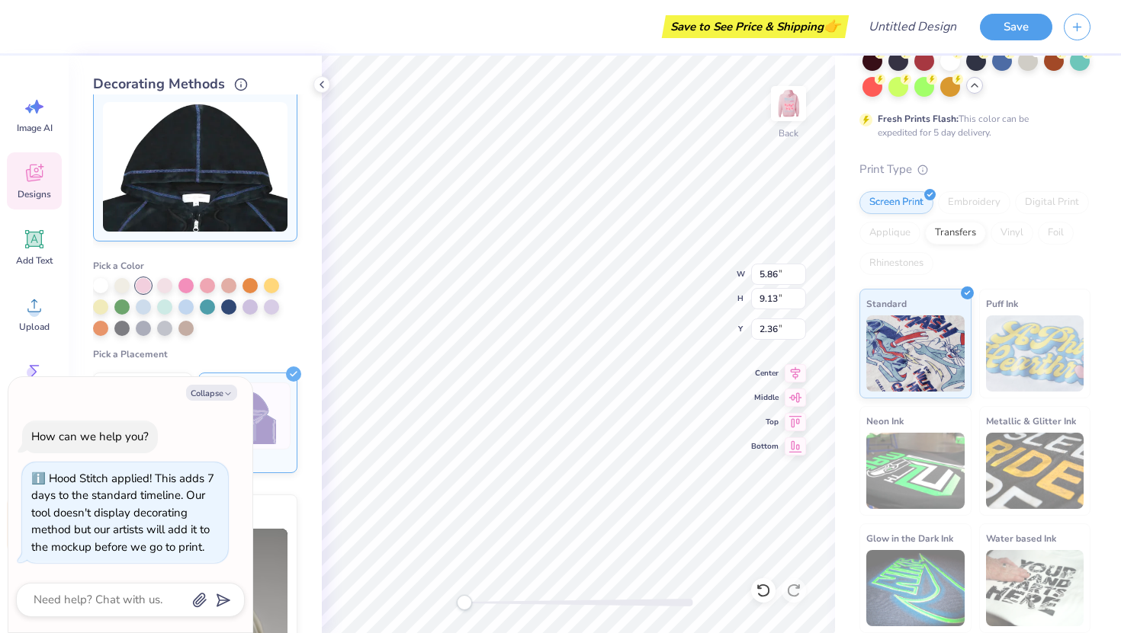
click at [37, 175] on icon at bounding box center [34, 174] width 17 height 18
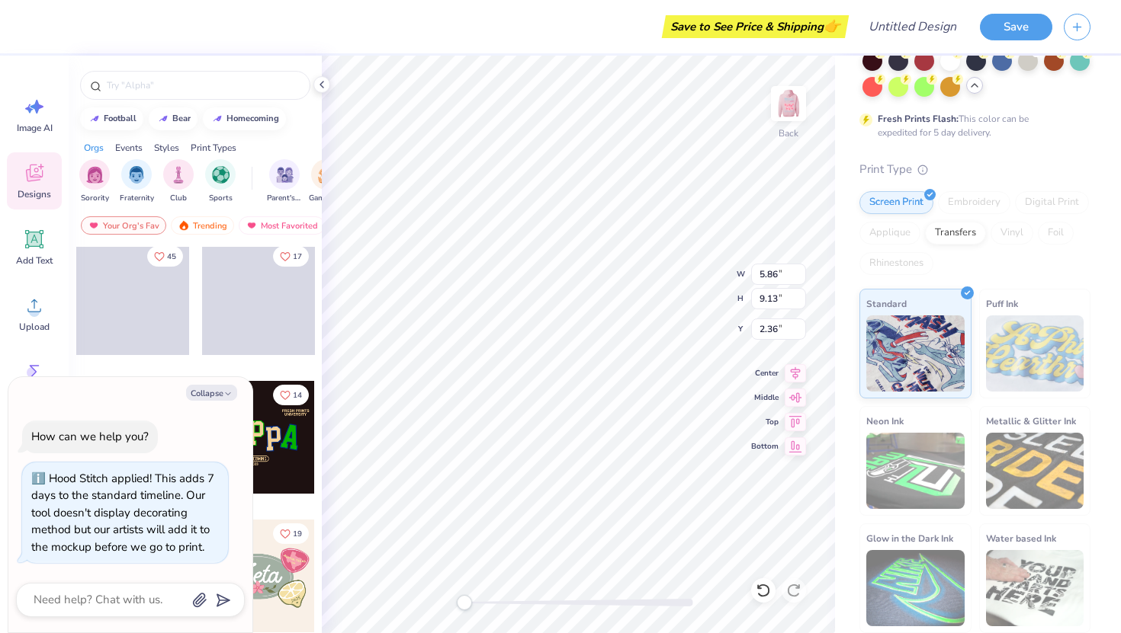
scroll to position [562, 0]
click at [225, 393] on icon "button" at bounding box center [227, 394] width 9 height 9
type textarea "x"
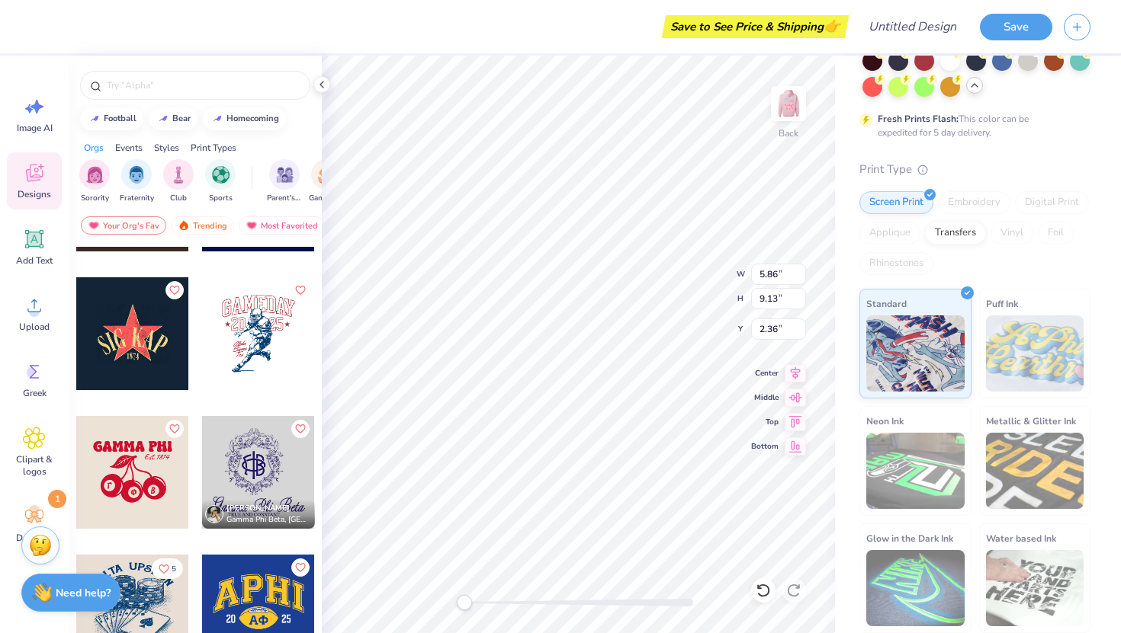
scroll to position [12, 2]
click at [20, 239] on div "Add Text" at bounding box center [34, 247] width 55 height 57
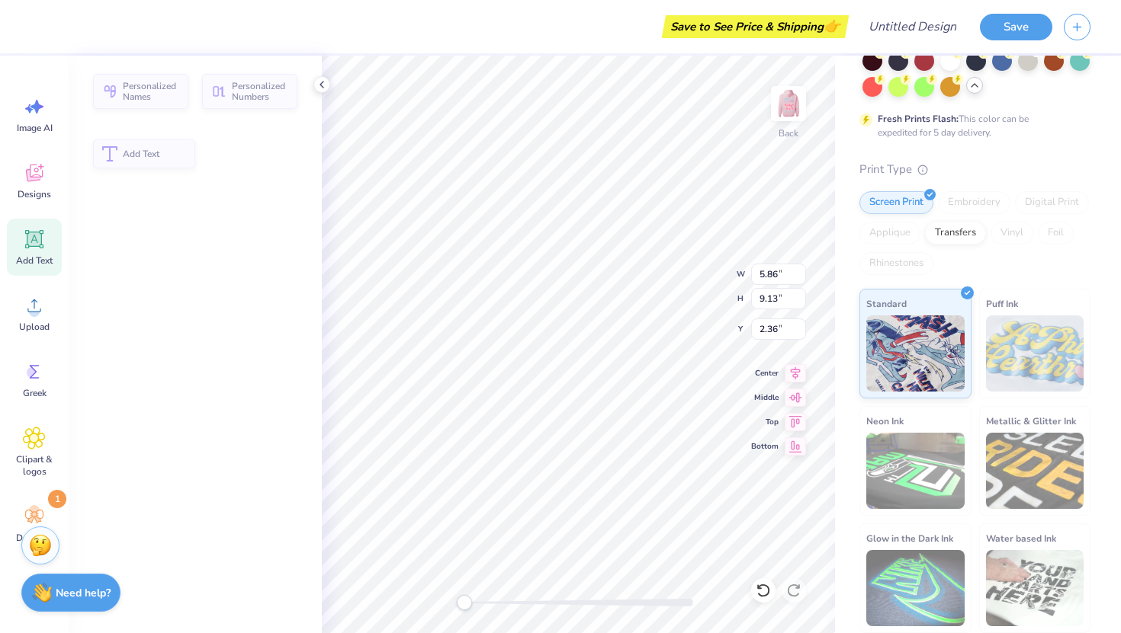
type input "6.88"
type input "1.99"
type input "7.00"
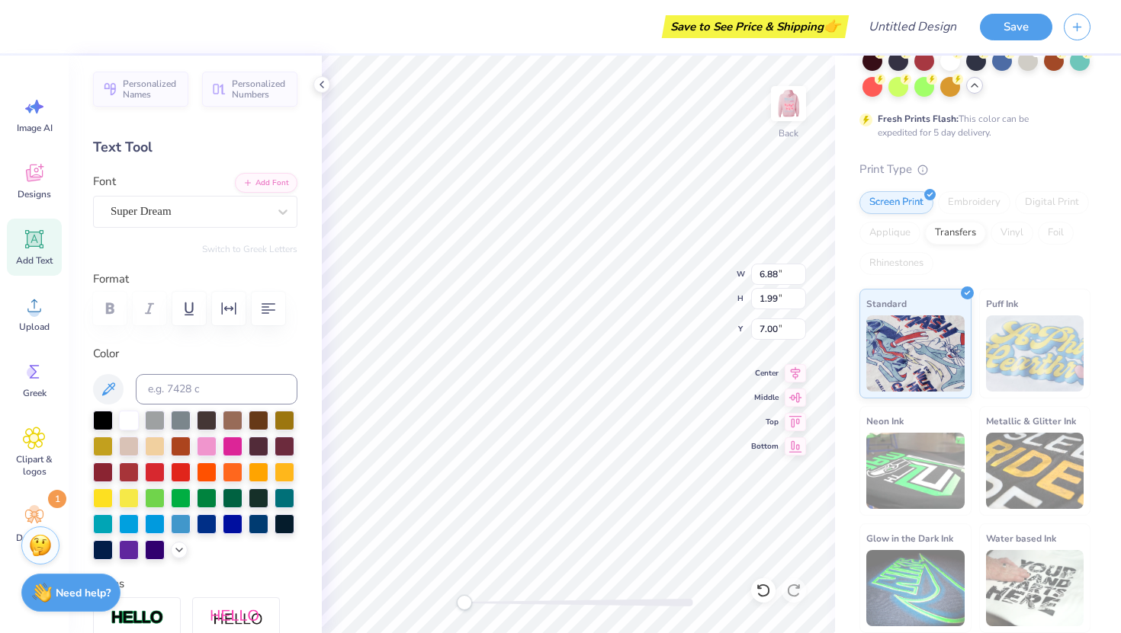
scroll to position [0, 0]
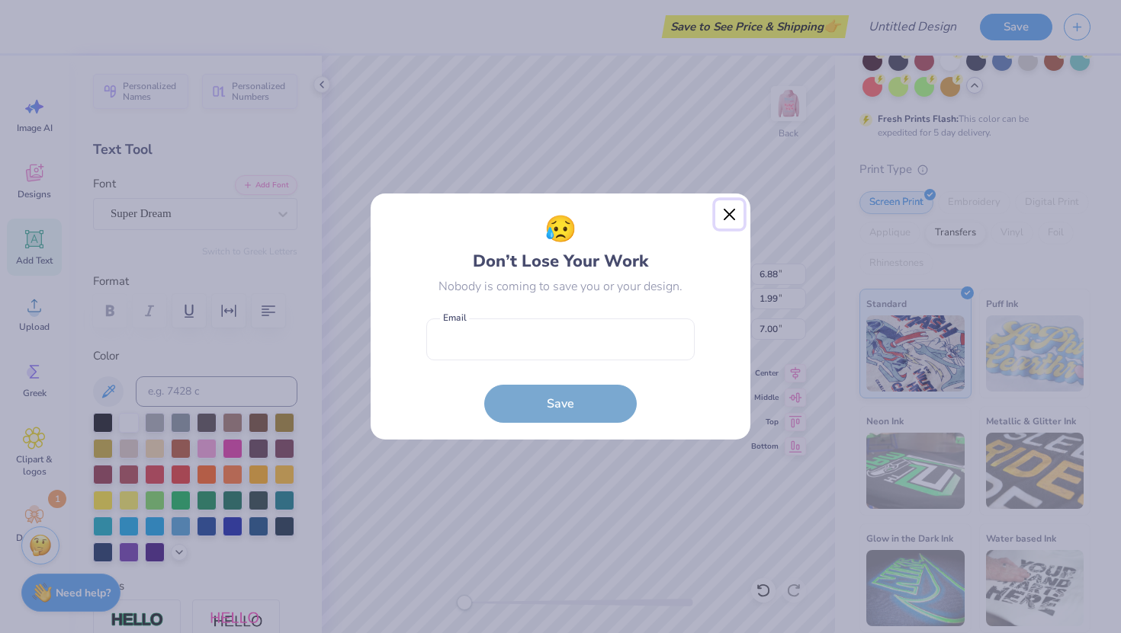
click at [729, 223] on button "Close" at bounding box center [729, 214] width 29 height 29
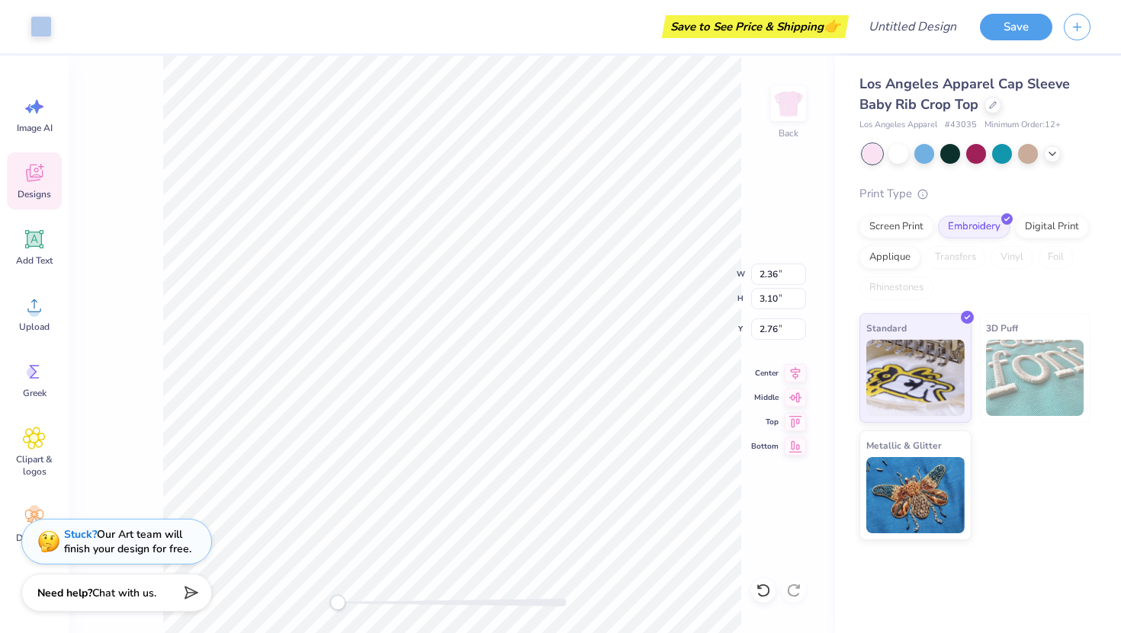
type input "2.14"
type input "2.78"
type input "2.60"
